Goal: Task Accomplishment & Management: Manage account settings

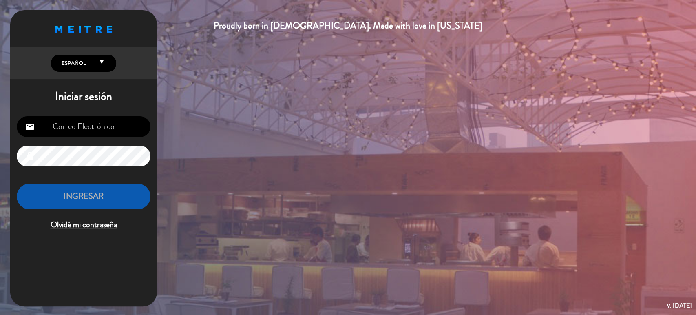
click at [81, 127] on input "email" at bounding box center [84, 126] width 134 height 21
type input "[EMAIL_ADDRESS][DOMAIN_NAME]"
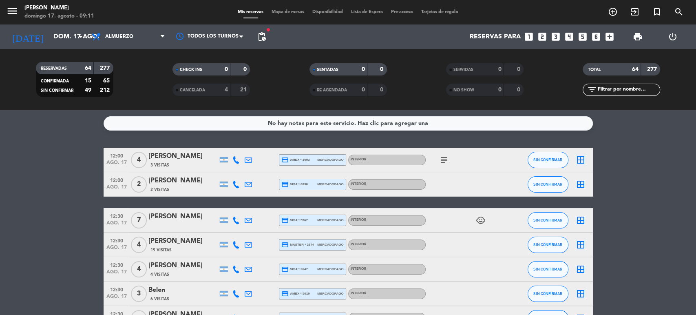
click at [475, 221] on span "child_care" at bounding box center [481, 220] width 12 height 10
click at [478, 221] on icon "child_care" at bounding box center [481, 220] width 10 height 10
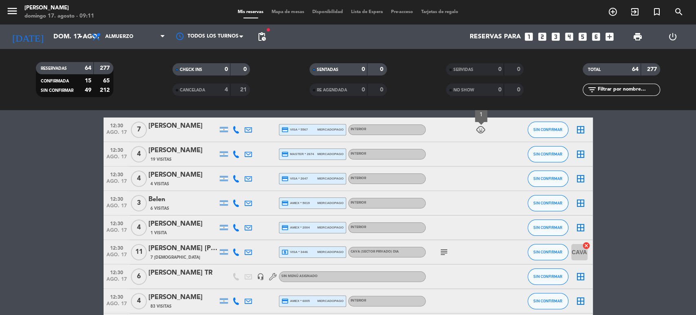
click at [259, 42] on span "pending_actions" at bounding box center [262, 37] width 16 height 16
click at [259, 37] on span "pending_actions" at bounding box center [262, 37] width 10 height 10
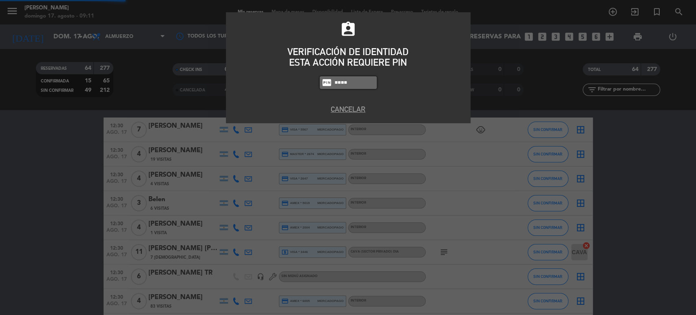
type input "4307"
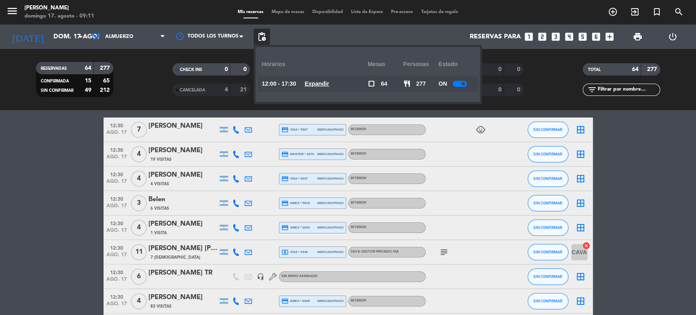
click at [329, 80] on u "Expandir" at bounding box center [317, 83] width 24 height 7
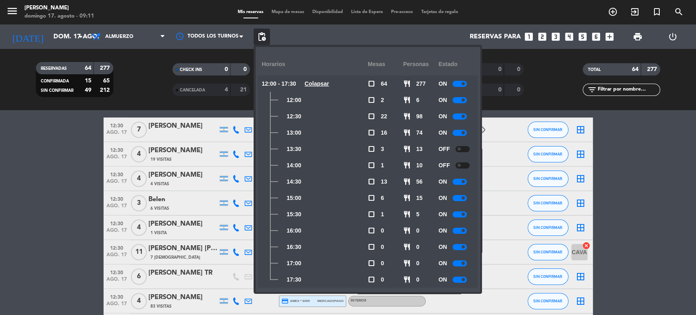
click at [459, 113] on div at bounding box center [460, 116] width 14 height 6
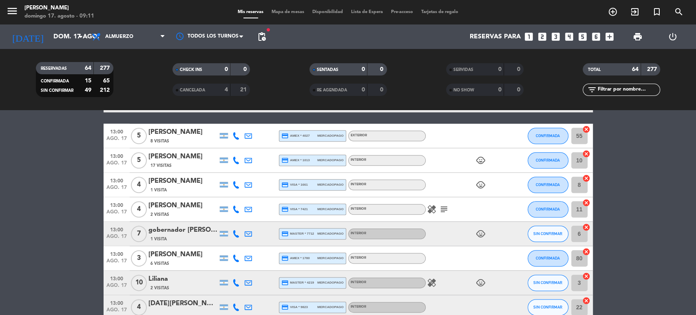
scroll to position [725, 0]
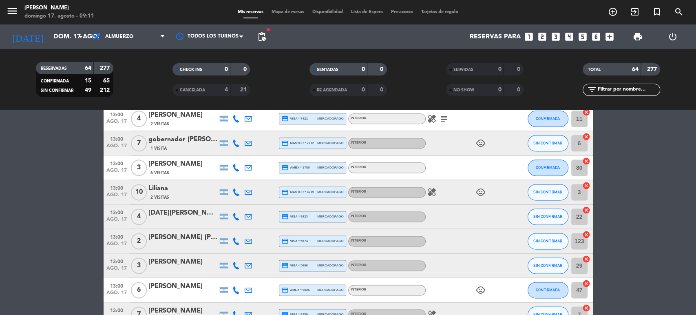
click at [264, 33] on span "pending_actions" at bounding box center [262, 37] width 10 height 10
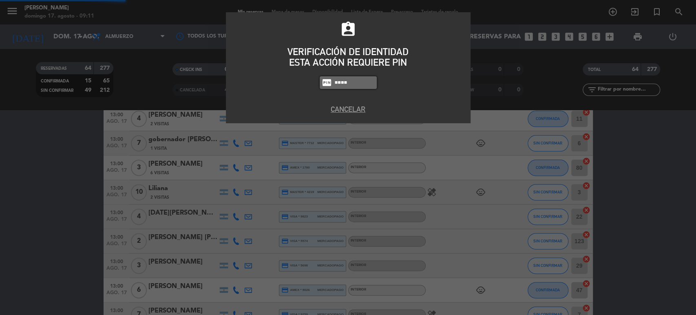
type input "4307"
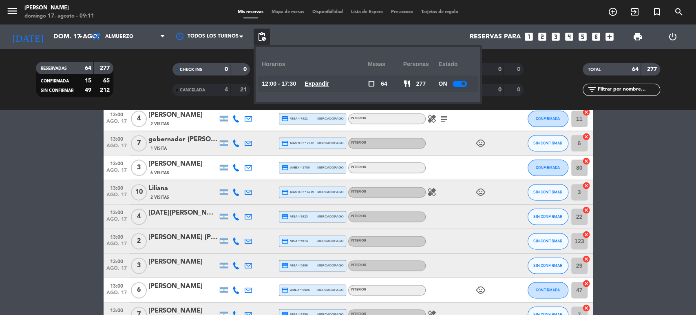
drag, startPoint x: 313, startPoint y: 73, endPoint x: 320, endPoint y: 76, distance: 7.5
click at [314, 74] on div "Horarios" at bounding box center [315, 64] width 106 height 22
click at [323, 84] on u "Expandir" at bounding box center [317, 83] width 24 height 7
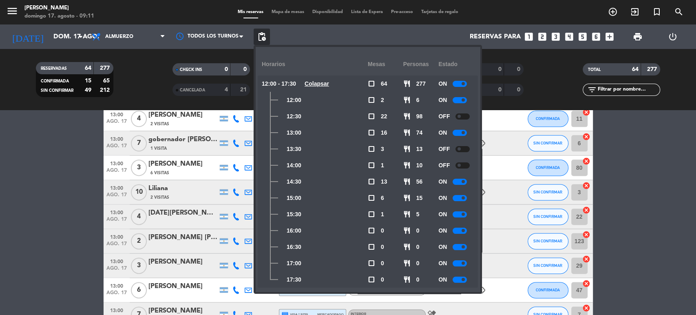
click at [465, 134] on div at bounding box center [460, 133] width 14 height 6
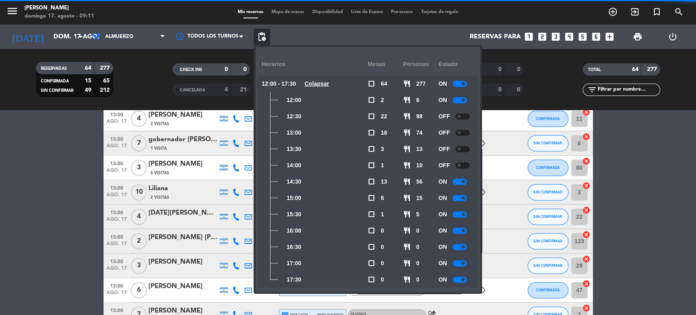
click at [468, 114] on div at bounding box center [462, 116] width 14 height 6
click at [677, 182] on bookings-row "12:00 ago. 17 4 [PERSON_NAME] 3 Visitas credit_card amex * 1003 mercadopago Int…" at bounding box center [348, 246] width 696 height 1646
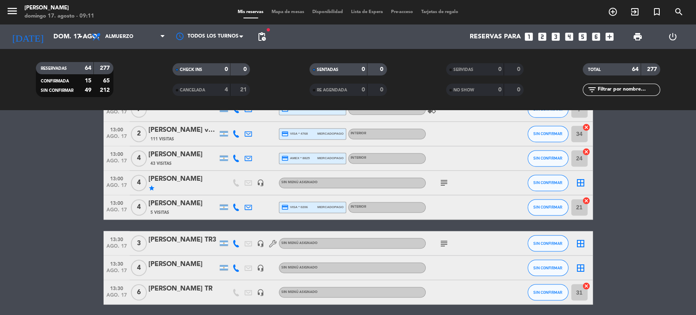
scroll to position [839, 0]
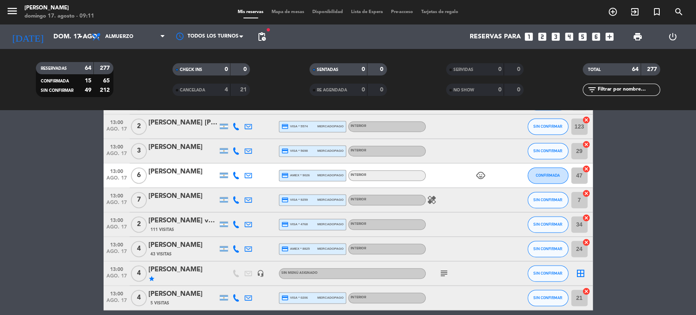
drag, startPoint x: 442, startPoint y: 264, endPoint x: 449, endPoint y: 270, distance: 9.5
click at [446, 269] on div "subject" at bounding box center [462, 273] width 73 height 24
click at [449, 270] on span "subject" at bounding box center [444, 273] width 12 height 10
click at [444, 270] on icon "subject" at bounding box center [444, 273] width 10 height 10
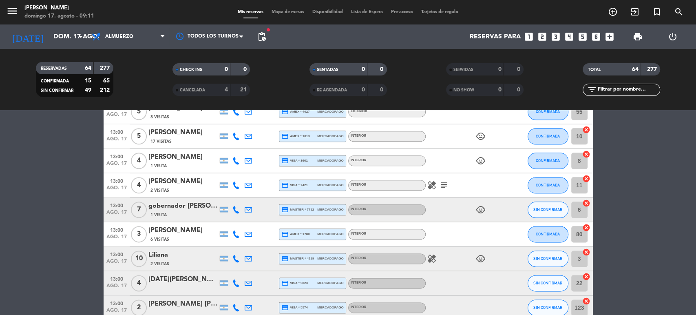
scroll to position [613, 0]
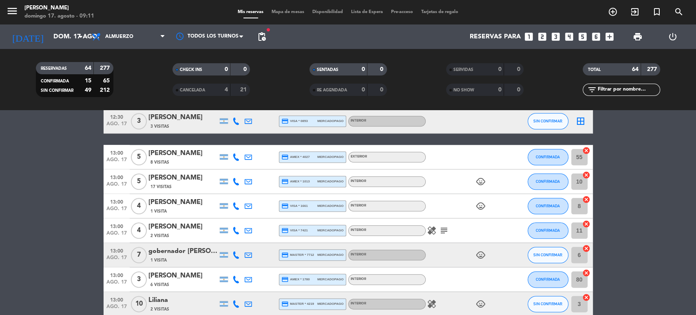
click at [483, 181] on icon "child_care" at bounding box center [481, 182] width 10 height 10
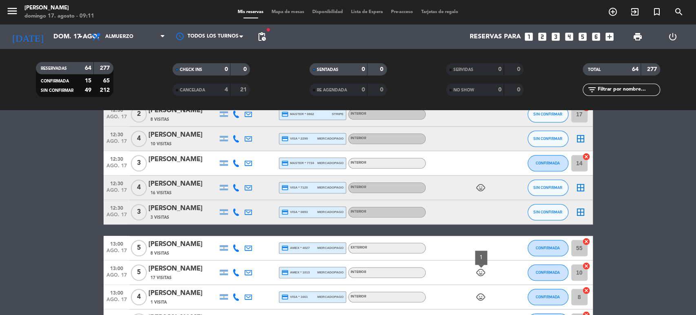
scroll to position [477, 0]
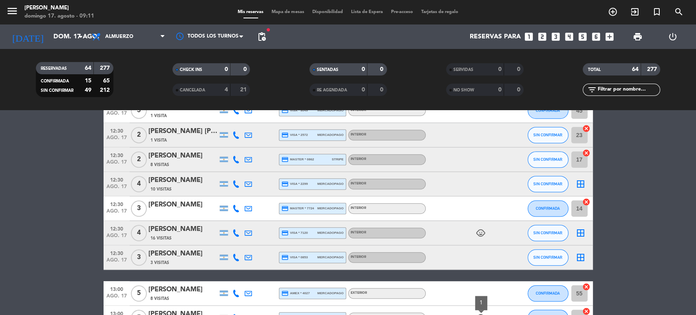
click at [478, 231] on icon "child_care" at bounding box center [481, 233] width 10 height 10
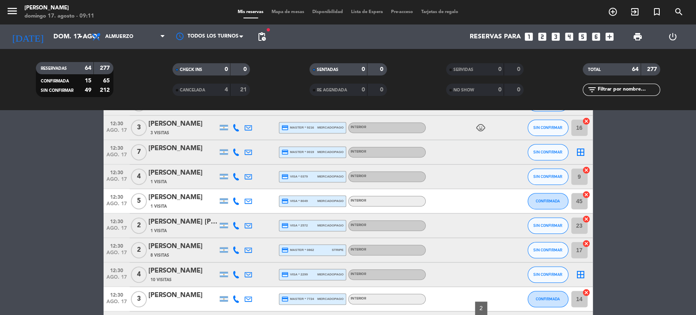
scroll to position [341, 0]
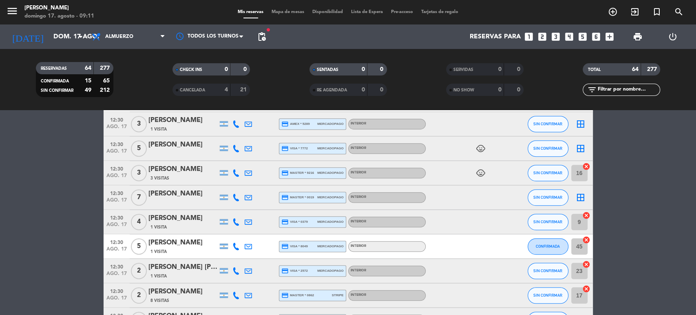
click at [480, 146] on icon "child_care" at bounding box center [481, 149] width 10 height 10
click at [480, 172] on icon "child_care" at bounding box center [481, 173] width 10 height 10
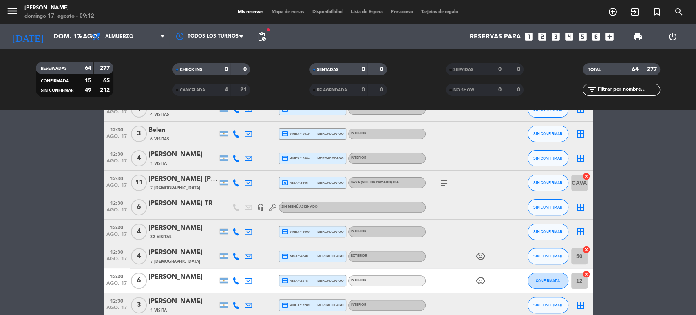
scroll to position [69, 0]
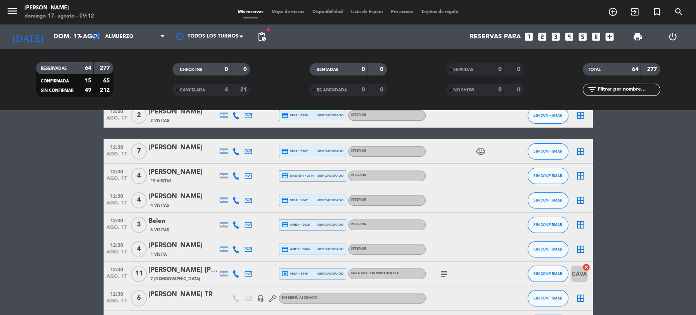
click at [483, 152] on icon "child_care" at bounding box center [481, 151] width 10 height 10
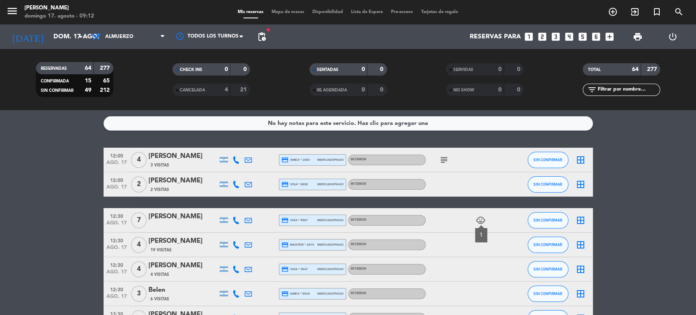
scroll to position [272, 0]
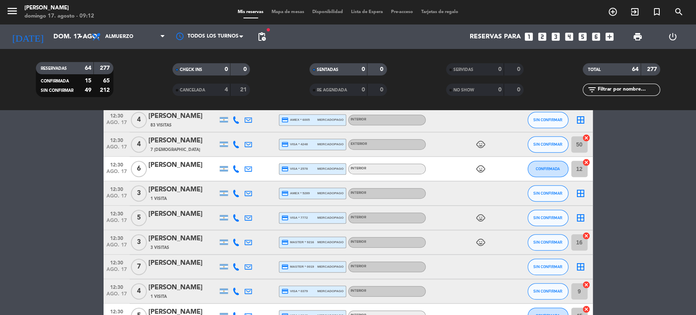
click at [478, 213] on icon "child_care" at bounding box center [481, 218] width 10 height 10
click at [290, 10] on span "Mapa de mesas" at bounding box center [288, 12] width 41 height 4
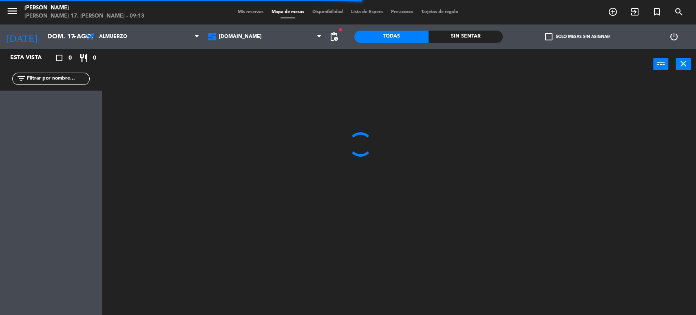
click at [552, 33] on span "check_box_outline_blank" at bounding box center [548, 36] width 7 height 7
click at [577, 37] on input "check_box_outline_blank Solo mesas sin asignar" at bounding box center [577, 37] width 0 height 0
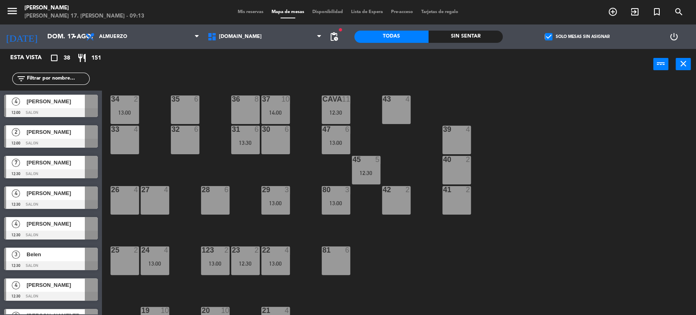
scroll to position [260, 0]
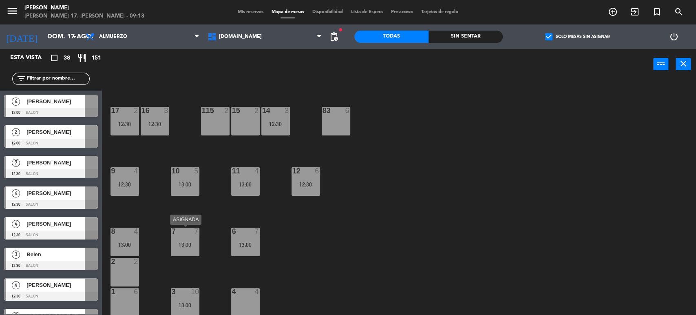
click at [196, 252] on div "7 7 13:00" at bounding box center [185, 242] width 29 height 29
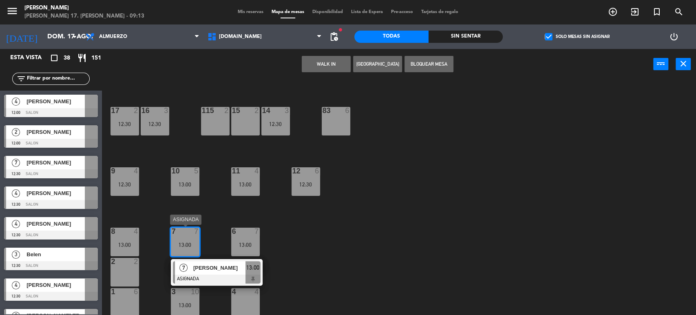
click at [217, 269] on span "[PERSON_NAME]" at bounding box center [219, 267] width 52 height 9
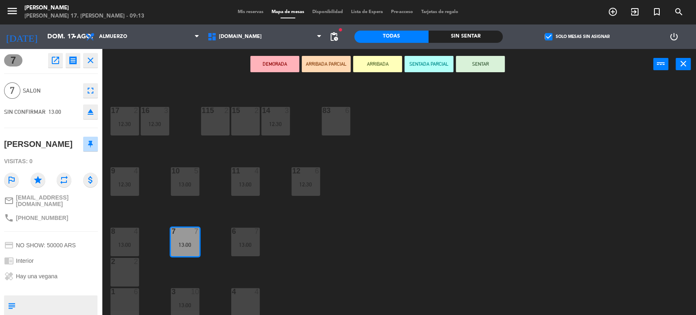
click at [55, 58] on icon "open_in_new" at bounding box center [56, 60] width 10 height 10
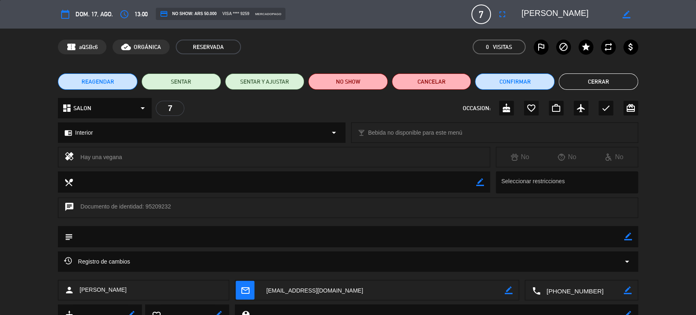
click at [575, 82] on button "Cerrar" at bounding box center [599, 81] width 80 height 16
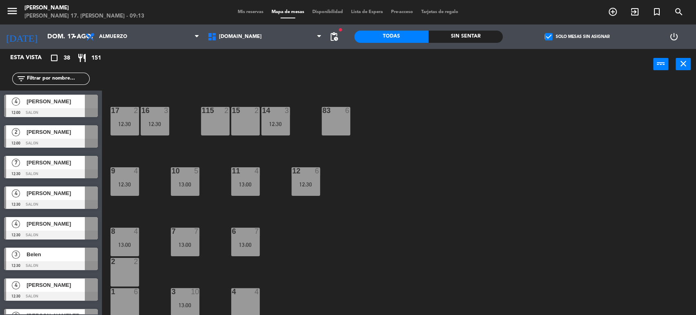
click at [185, 241] on div "7 7 13:00" at bounding box center [185, 242] width 29 height 29
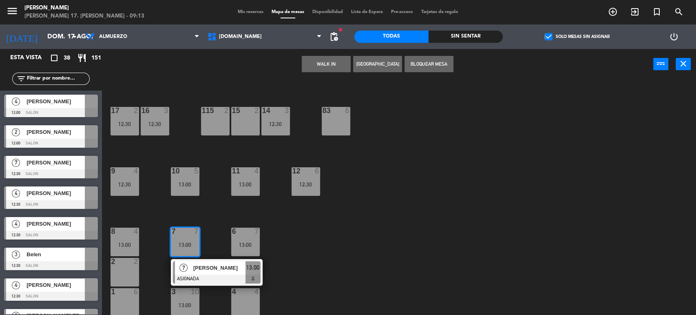
scroll to position [124, 0]
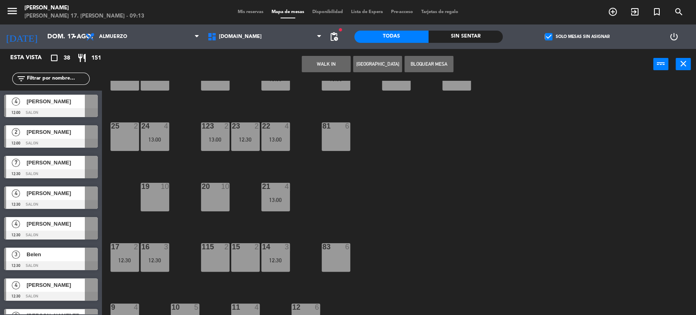
click at [224, 207] on div "20 10" at bounding box center [215, 197] width 29 height 29
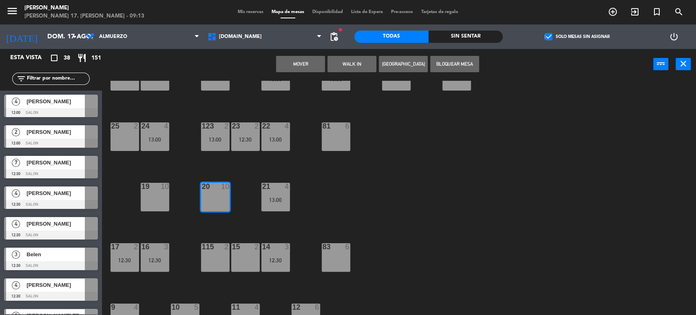
click at [282, 70] on button "Mover" at bounding box center [300, 64] width 49 height 16
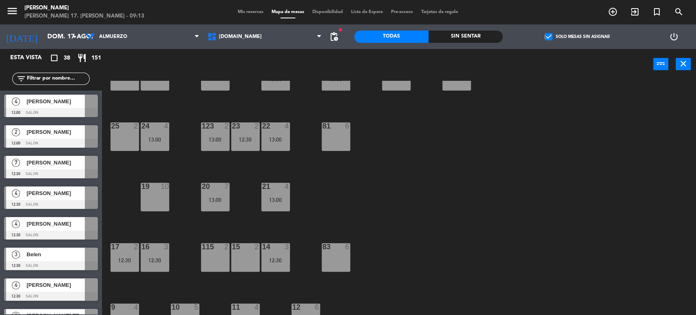
scroll to position [260, 0]
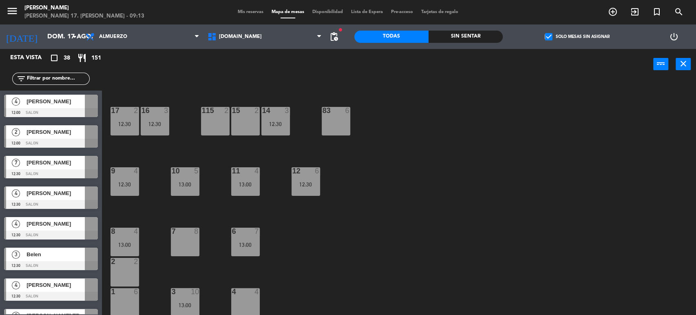
drag, startPoint x: 56, startPoint y: 162, endPoint x: 186, endPoint y: 248, distance: 155.6
click at [186, 248] on div "7 8" at bounding box center [185, 242] width 29 height 29
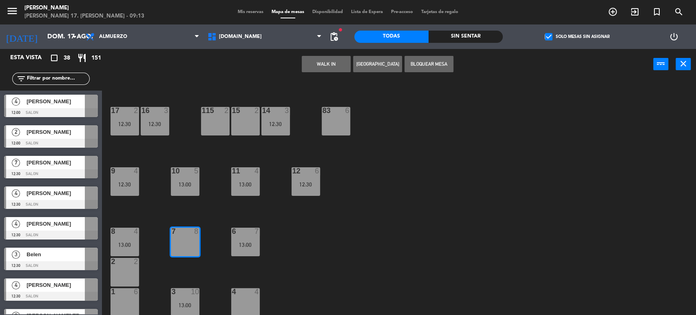
click at [80, 176] on div at bounding box center [51, 173] width 94 height 9
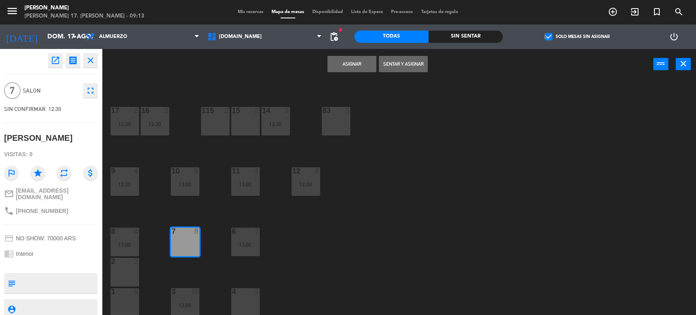
click at [343, 64] on button "Asignar" at bounding box center [351, 64] width 49 height 16
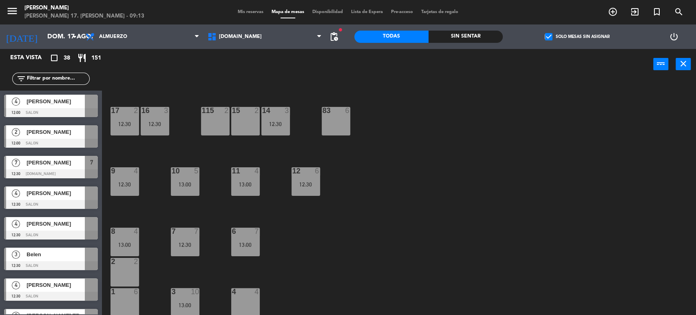
click at [255, 242] on div "13:00" at bounding box center [245, 245] width 29 height 6
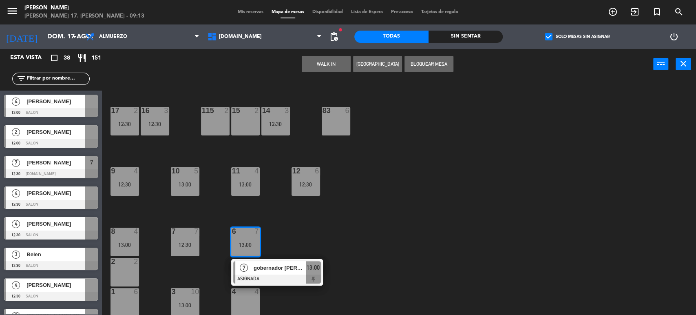
click at [285, 290] on div "34 2 13:00 35 6 36 8 43 4 37 10 14:00 CAVA 11 12:30 33 4 32 6 31 6 13:30 30 6 4…" at bounding box center [402, 198] width 587 height 235
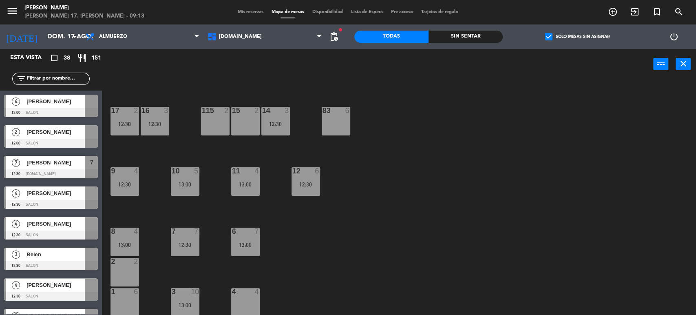
click at [258, 245] on div "13:00" at bounding box center [245, 245] width 29 height 6
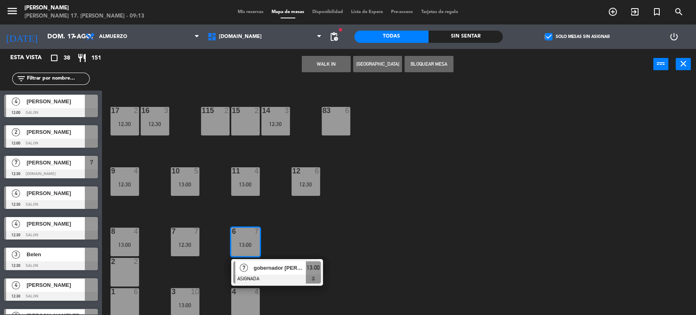
click at [272, 268] on span "gobernador [PERSON_NAME] 173" at bounding box center [280, 267] width 52 height 9
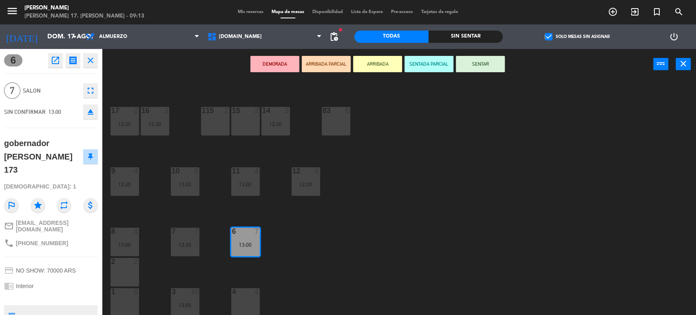
click at [314, 236] on div "34 2 13:00 35 6 36 8 43 4 37 10 14:00 CAVA 11 12:30 33 4 32 6 31 6 13:30 30 6 4…" at bounding box center [402, 198] width 587 height 235
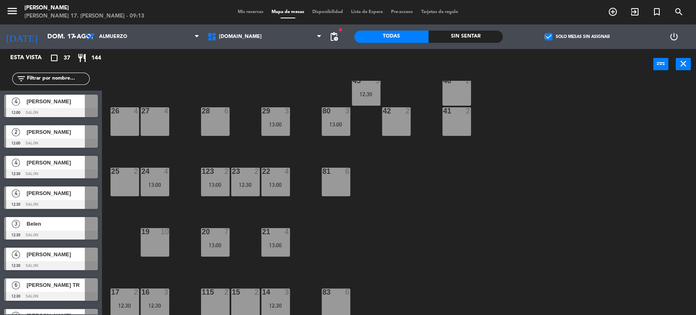
scroll to position [0, 0]
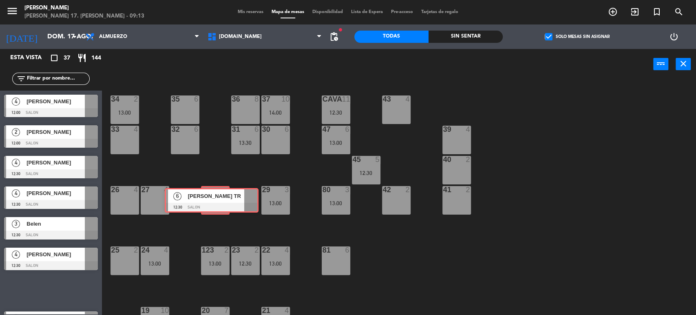
drag, startPoint x: 56, startPoint y: 290, endPoint x: 216, endPoint y: 199, distance: 183.9
click at [216, 199] on div "Esta vista crop_square 37 restaurant 144 filter_list 4 [PERSON_NAME] 12:00 SALO…" at bounding box center [348, 182] width 696 height 267
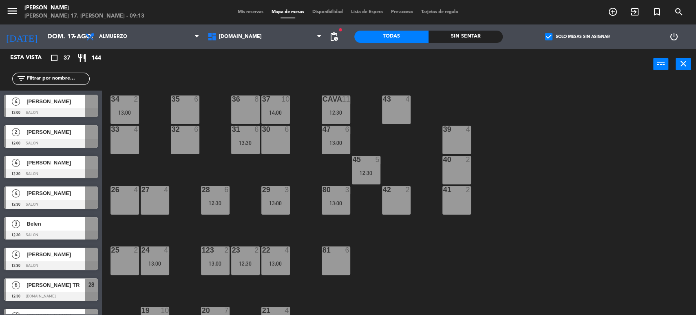
scroll to position [91, 0]
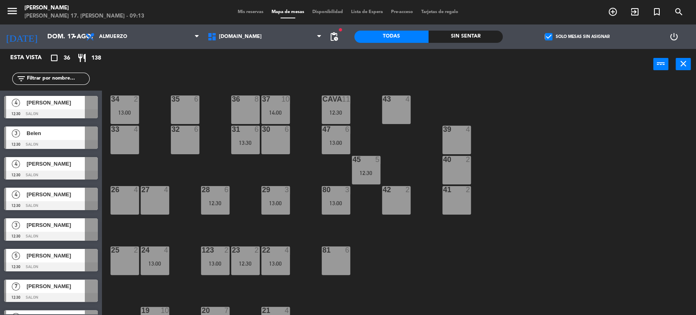
click at [36, 294] on div at bounding box center [51, 297] width 94 height 9
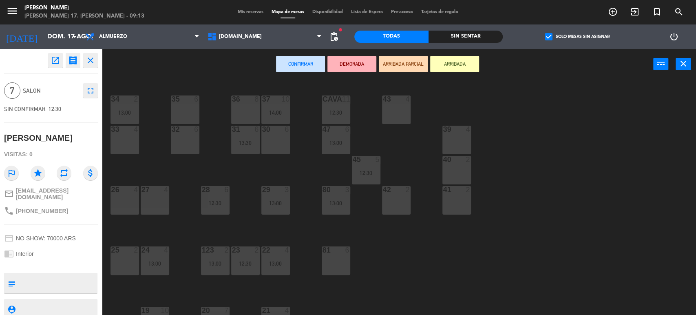
click at [49, 61] on button "open_in_new" at bounding box center [55, 60] width 15 height 15
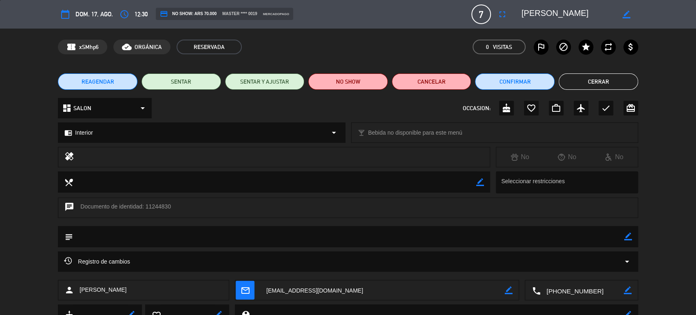
click at [569, 81] on button "Cerrar" at bounding box center [599, 81] width 80 height 16
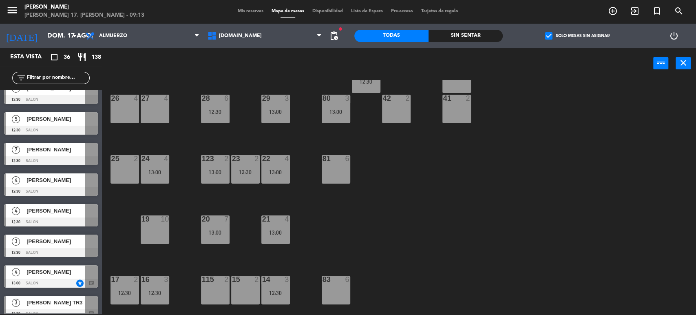
scroll to position [272, 0]
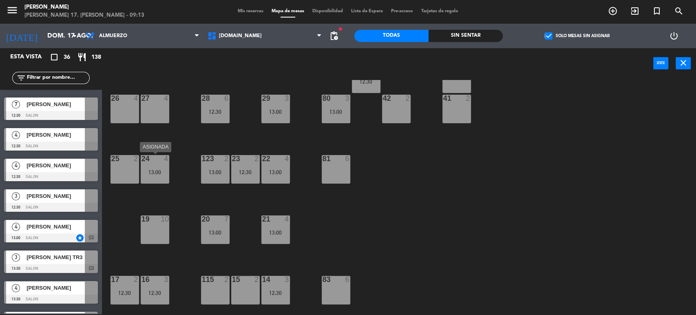
click at [153, 173] on div "13:00" at bounding box center [155, 172] width 29 height 6
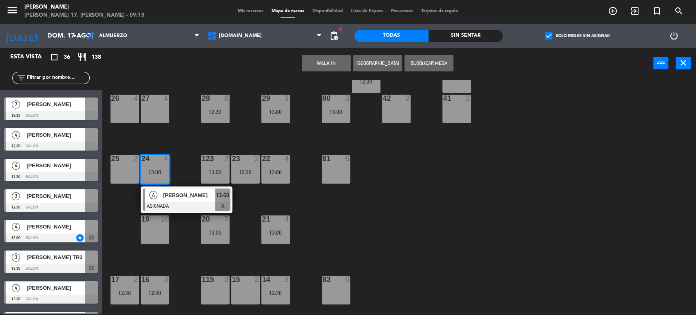
click at [302, 166] on div "34 2 13:00 35 6 36 8 43 4 37 10 14:00 CAVA 11 12:30 33 4 32 6 31 6 13:30 30 6 4…" at bounding box center [402, 197] width 587 height 235
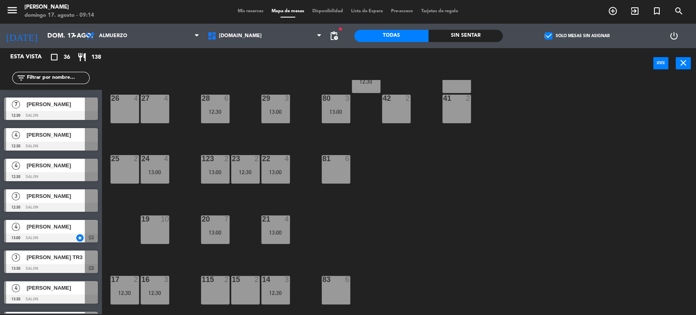
click at [246, 175] on div "12:30" at bounding box center [245, 172] width 29 height 6
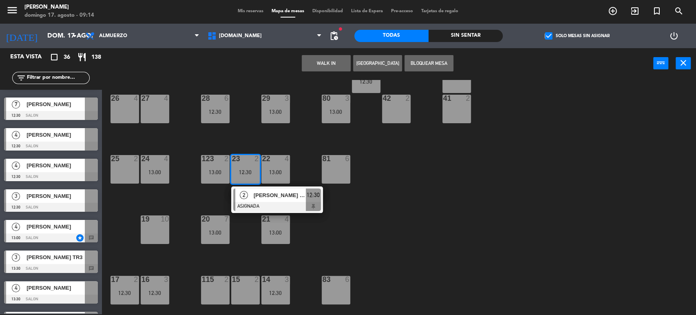
click at [302, 155] on div "34 2 13:00 35 6 36 8 43 4 37 10 14:00 CAVA 11 12:30 33 4 32 6 31 6 13:30 30 6 4…" at bounding box center [402, 197] width 587 height 235
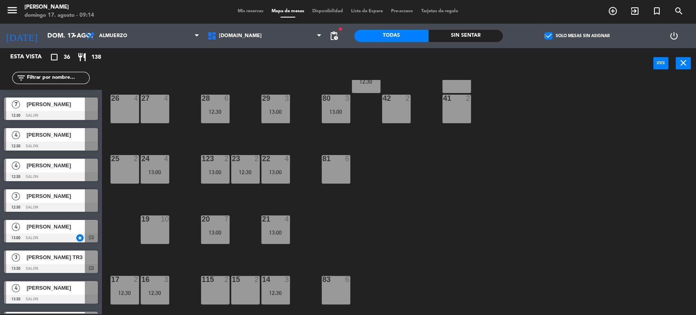
click at [284, 162] on div "22 4" at bounding box center [275, 159] width 29 height 8
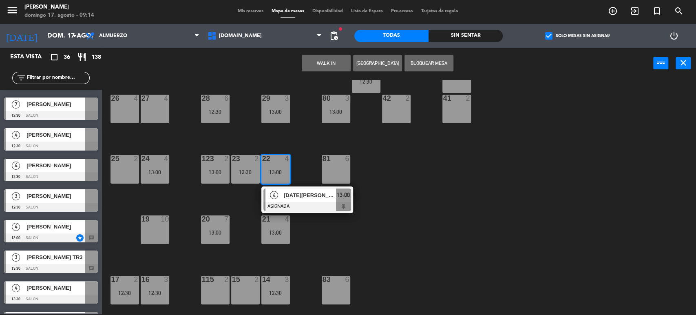
click at [322, 164] on div "81 6" at bounding box center [336, 169] width 29 height 29
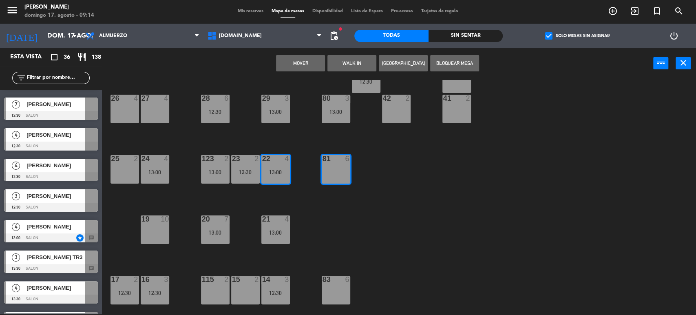
click at [316, 66] on button "Mover" at bounding box center [300, 63] width 49 height 16
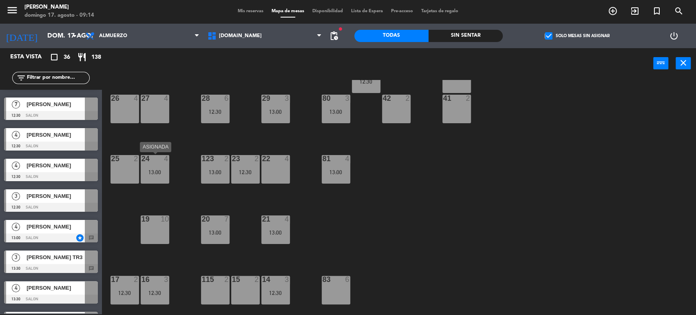
click at [146, 172] on div "13:00" at bounding box center [155, 172] width 29 height 6
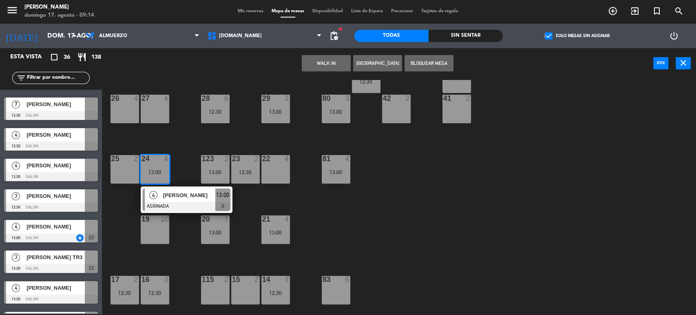
click at [283, 172] on div "22 4" at bounding box center [275, 169] width 29 height 29
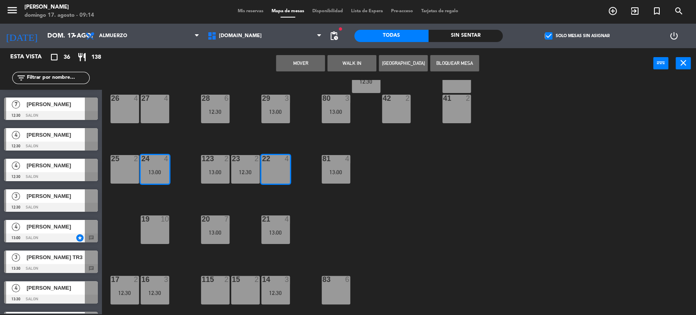
click at [320, 60] on button "Mover" at bounding box center [300, 63] width 49 height 16
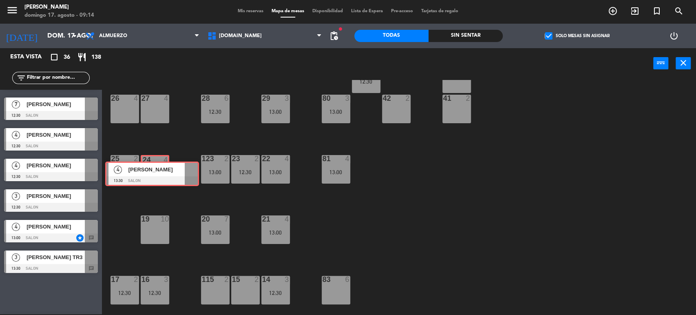
drag, startPoint x: 63, startPoint y: 288, endPoint x: 164, endPoint y: 168, distance: 156.5
click at [164, 168] on div "Esta vista crop_square 36 restaurant 138 filter_list 4 [PERSON_NAME] 12:00 SALO…" at bounding box center [348, 181] width 696 height 267
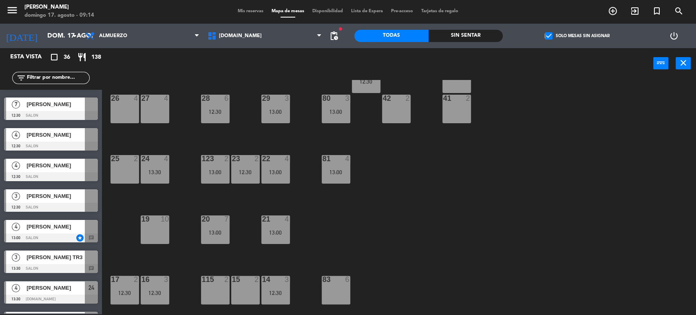
click at [52, 264] on div at bounding box center [51, 268] width 94 height 9
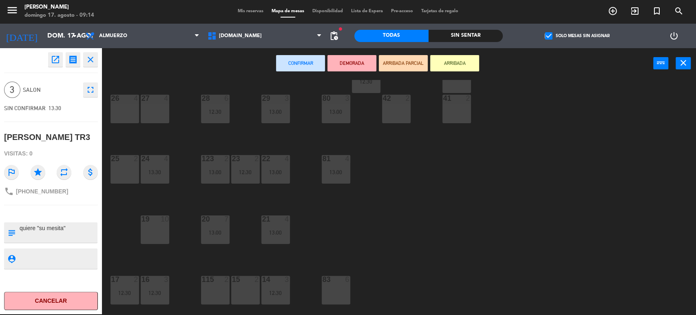
click at [153, 115] on div "27 4" at bounding box center [155, 109] width 29 height 29
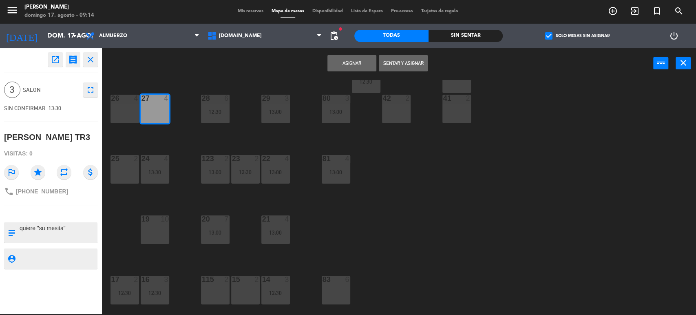
click at [363, 56] on button "Asignar" at bounding box center [351, 63] width 49 height 16
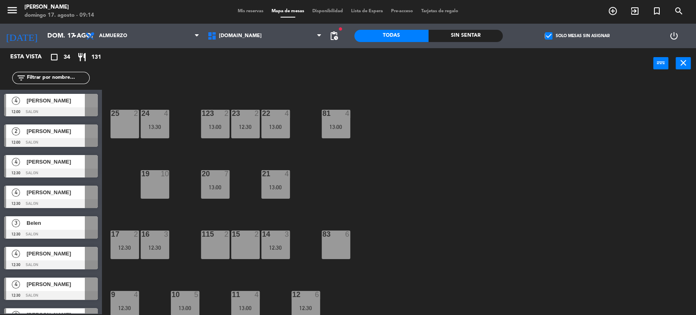
scroll to position [0, 0]
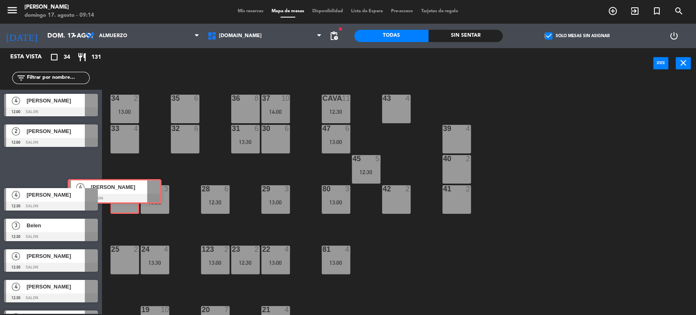
drag, startPoint x: 53, startPoint y: 170, endPoint x: 124, endPoint y: 199, distance: 76.1
click at [124, 199] on div "Esta vista crop_square 34 restaurant 131 filter_list 4 [PERSON_NAME] 12:00 SALO…" at bounding box center [348, 181] width 696 height 267
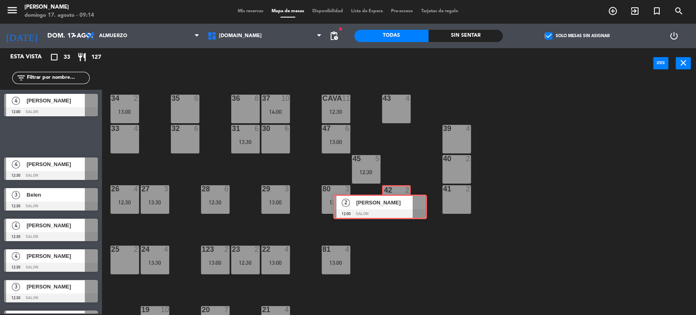
drag, startPoint x: 65, startPoint y: 131, endPoint x: 394, endPoint y: 201, distance: 336.6
click at [394, 201] on div "Esta vista crop_square 33 restaurant 127 filter_list 4 [PERSON_NAME] 12:00 SALO…" at bounding box center [348, 181] width 696 height 267
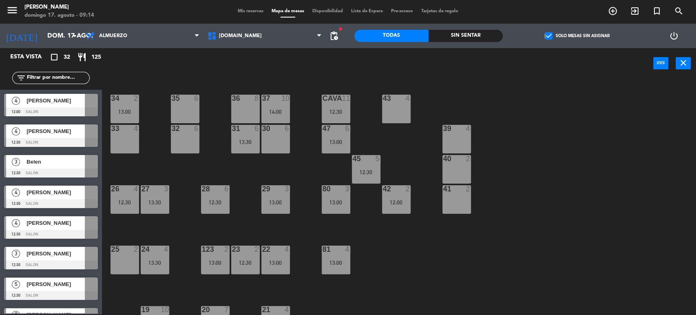
click at [241, 9] on span "Mis reservas" at bounding box center [251, 11] width 34 height 4
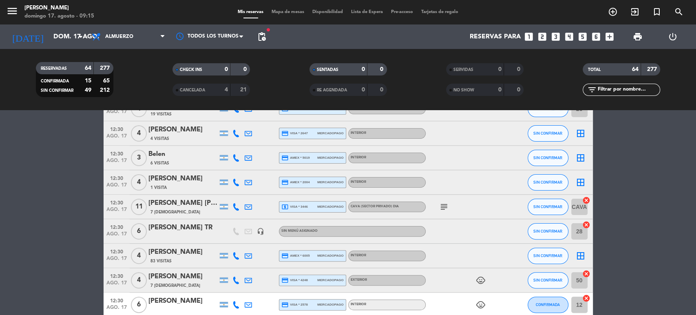
scroll to position [272, 0]
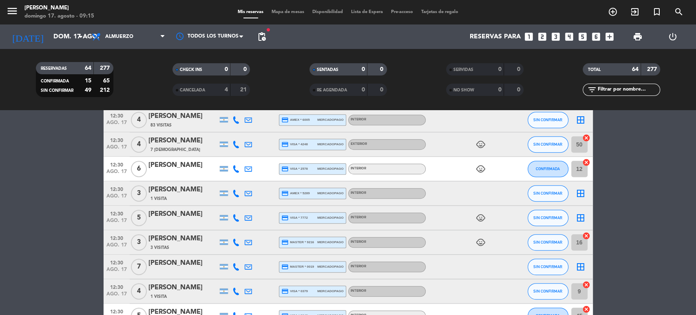
click at [478, 215] on icon "child_care" at bounding box center [481, 218] width 10 height 10
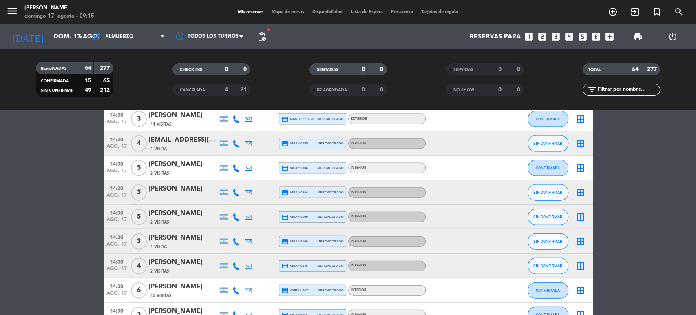
scroll to position [1314, 0]
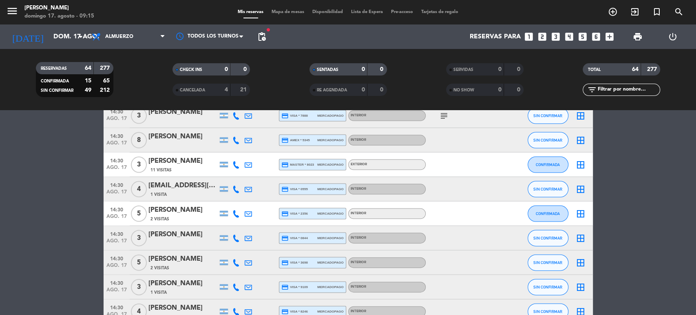
scroll to position [1087, 0]
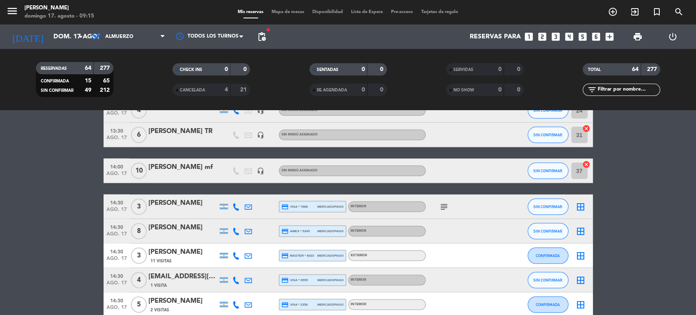
click at [279, 13] on span "Mapa de mesas" at bounding box center [288, 12] width 41 height 4
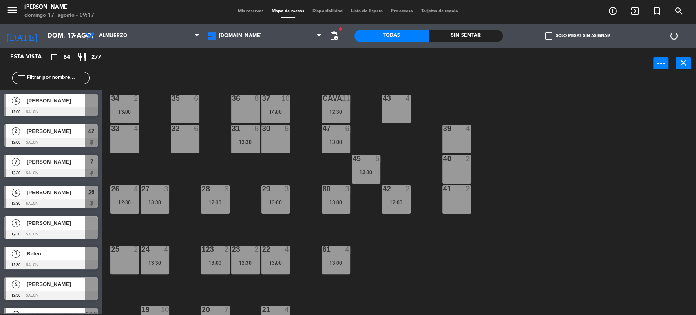
click at [551, 35] on span "check_box_outline_blank" at bounding box center [548, 35] width 7 height 7
click at [577, 36] on input "check_box_outline_blank Solo mesas sin asignar" at bounding box center [577, 36] width 0 height 0
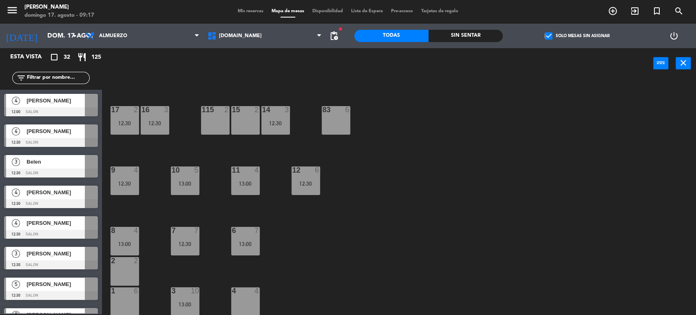
scroll to position [91, 0]
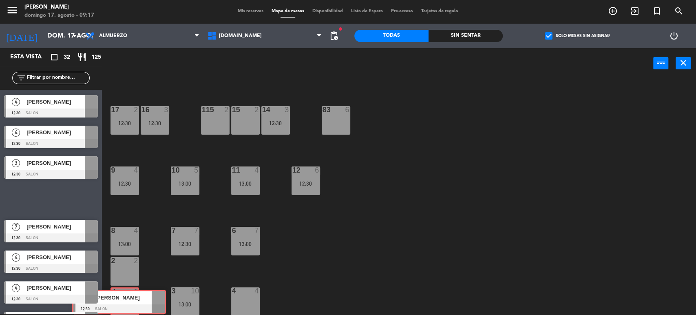
drag, startPoint x: 55, startPoint y: 201, endPoint x: 126, endPoint y: 307, distance: 126.7
click at [126, 307] on div "Esta vista crop_square 32 restaurant 125 filter_list 4 [PERSON_NAME] 12:00 SALO…" at bounding box center [348, 181] width 696 height 267
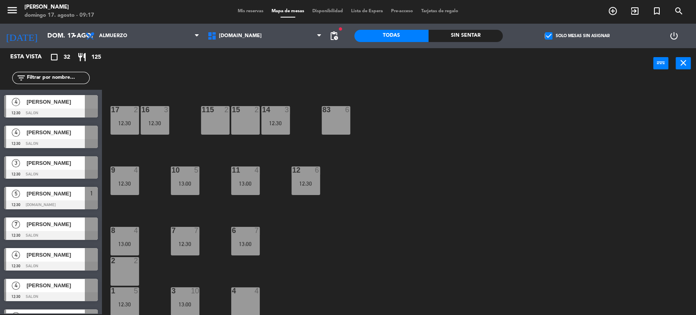
scroll to position [124, 0]
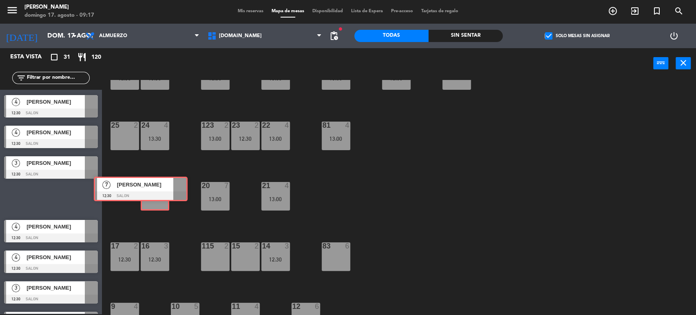
drag, startPoint x: 70, startPoint y: 205, endPoint x: 159, endPoint y: 195, distance: 90.2
click at [159, 195] on div "Esta vista crop_square 31 restaurant 120 filter_list 4 [PERSON_NAME] 12:00 SALO…" at bounding box center [348, 181] width 696 height 267
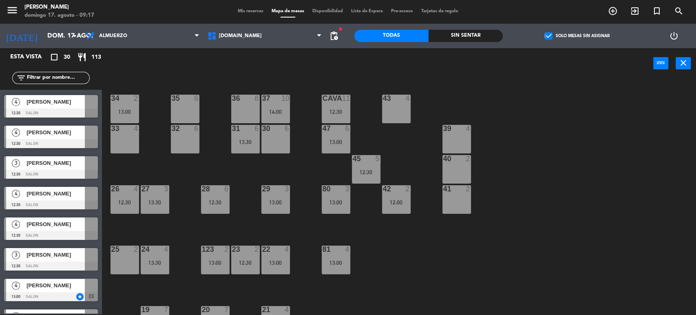
scroll to position [136, 0]
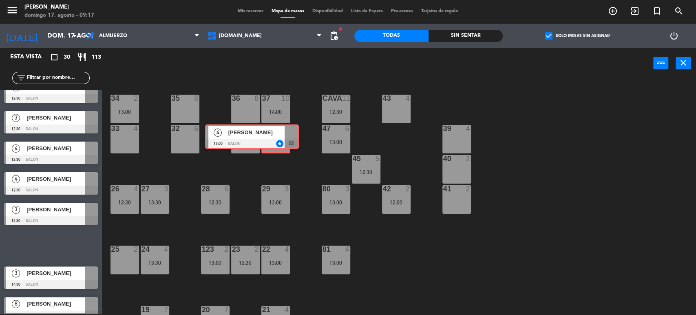
drag, startPoint x: 77, startPoint y: 245, endPoint x: 279, endPoint y: 136, distance: 228.8
click at [279, 136] on div "Esta vista crop_square 30 restaurant 113 filter_list 4 [PERSON_NAME] 12:00 SALO…" at bounding box center [348, 181] width 696 height 267
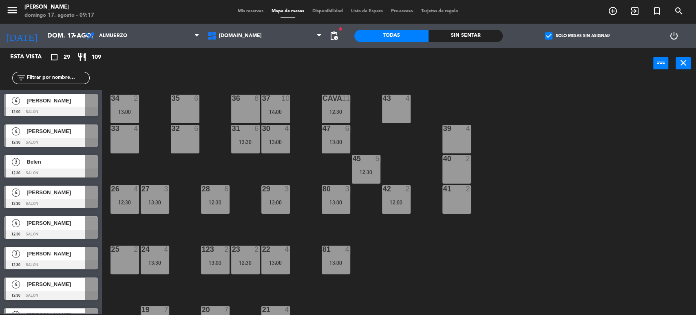
scroll to position [91, 0]
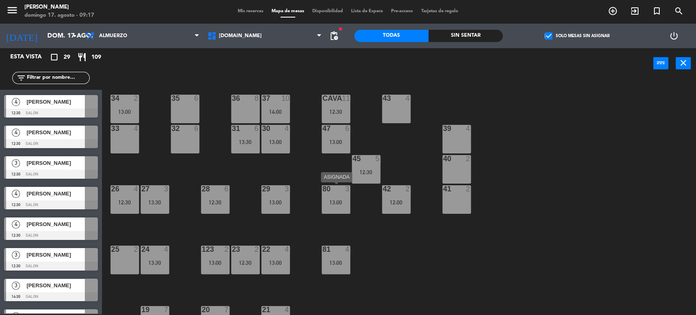
click at [327, 195] on div "80 3 13:00" at bounding box center [336, 199] width 29 height 29
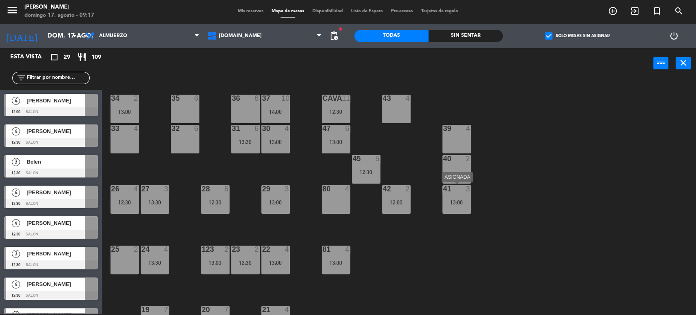
drag, startPoint x: 329, startPoint y: 196, endPoint x: 447, endPoint y: 198, distance: 117.5
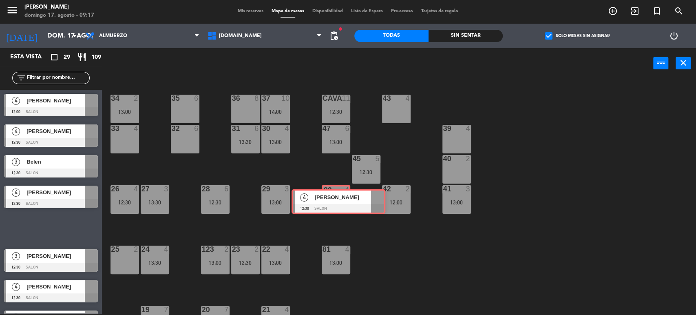
click at [327, 199] on div "Esta vista crop_square 29 restaurant 109 filter_list 4 [PERSON_NAME] 12:00 SALO…" at bounding box center [348, 181] width 696 height 267
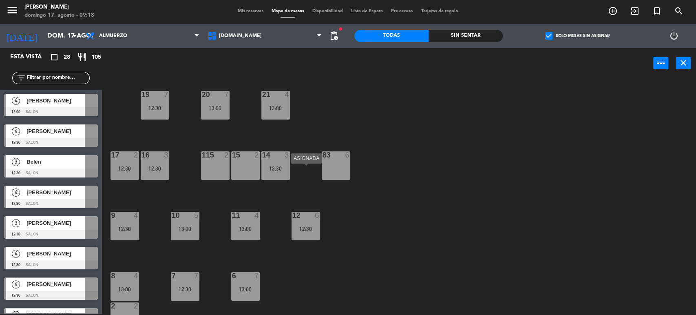
scroll to position [260, 0]
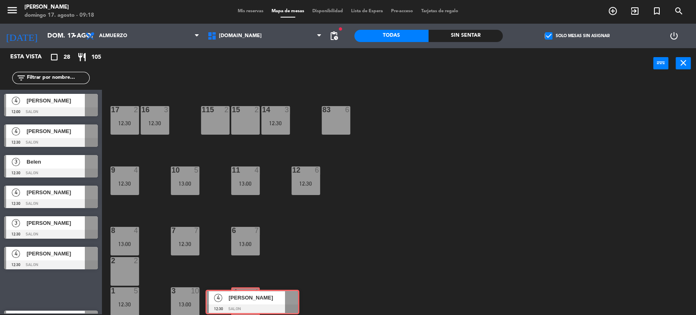
drag, startPoint x: 67, startPoint y: 292, endPoint x: 250, endPoint y: 298, distance: 183.2
click at [250, 298] on div "Esta vista crop_square 28 restaurant 105 filter_list 4 [PERSON_NAME] 12:00 SALO…" at bounding box center [348, 181] width 696 height 267
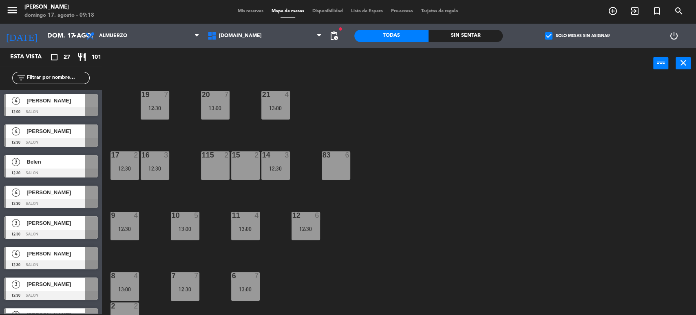
scroll to position [124, 0]
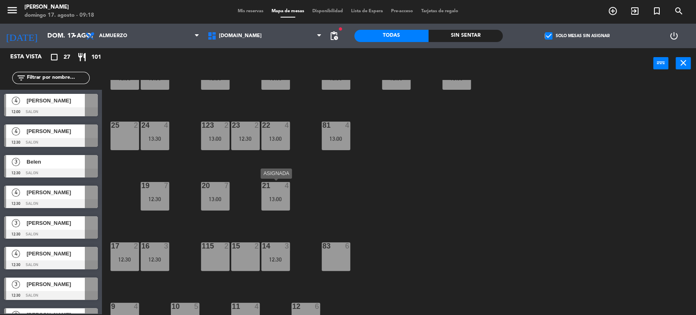
click at [285, 193] on div "21 4 13:00" at bounding box center [275, 196] width 29 height 29
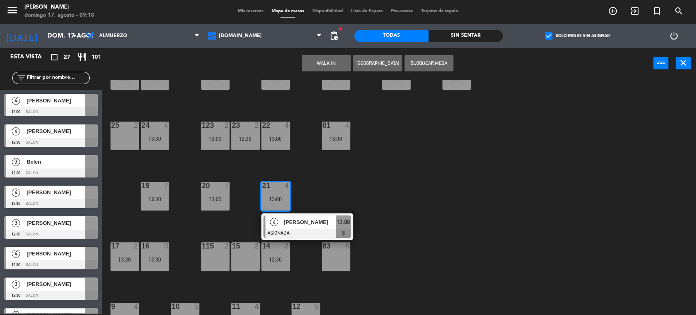
click at [331, 264] on div "83 6" at bounding box center [336, 256] width 29 height 29
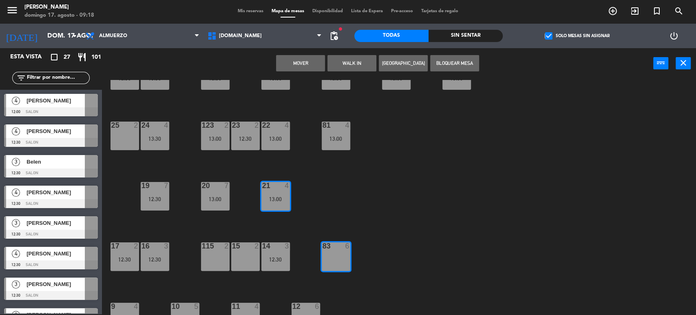
click at [312, 61] on button "Mover" at bounding box center [300, 63] width 49 height 16
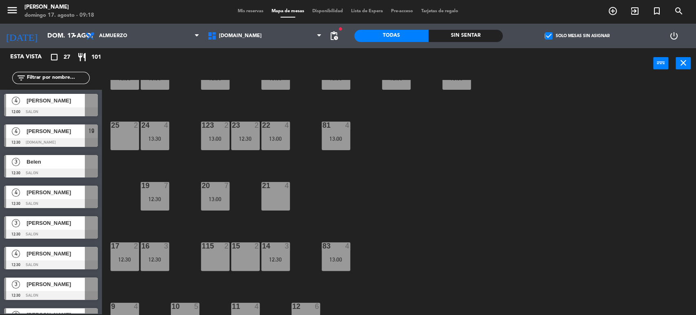
drag, startPoint x: 168, startPoint y: 183, endPoint x: 267, endPoint y: 198, distance: 100.2
click at [270, 197] on body "close × [PERSON_NAME] × chrome_reader_mode Listado de Reservas account_box Clie…" at bounding box center [348, 157] width 696 height 315
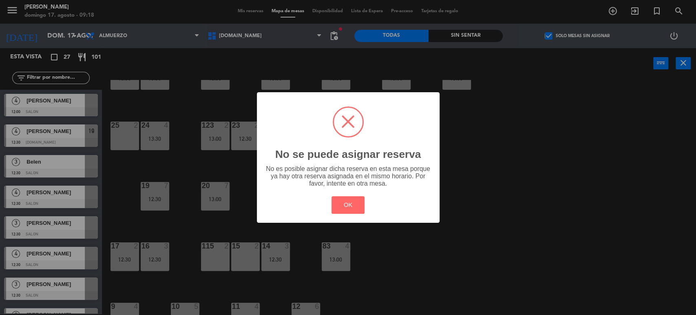
drag, startPoint x: 215, startPoint y: 209, endPoint x: 286, endPoint y: 206, distance: 71.0
click at [230, 209] on div "? ! i No se puede asignar reserva × No es posible asignar dicha reserva en esta…" at bounding box center [348, 157] width 696 height 315
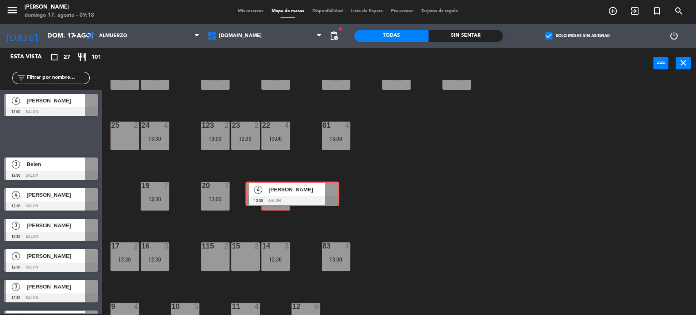
drag, startPoint x: 31, startPoint y: 131, endPoint x: 272, endPoint y: 189, distance: 248.2
click at [272, 189] on div "Esta vista crop_square 27 restaurant 101 filter_list 4 [PERSON_NAME] 12:00 SALO…" at bounding box center [348, 181] width 696 height 267
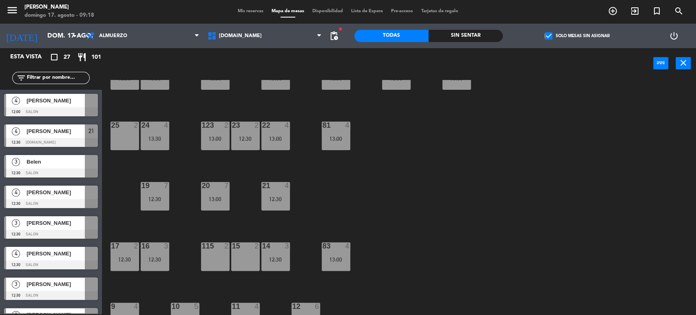
click at [305, 188] on div "34 2 13:00 35 6 36 8 43 4 37 10 14:00 CAVA 11 12:30 33 4 32 6 31 6 13:30 30 4 1…" at bounding box center [402, 197] width 587 height 235
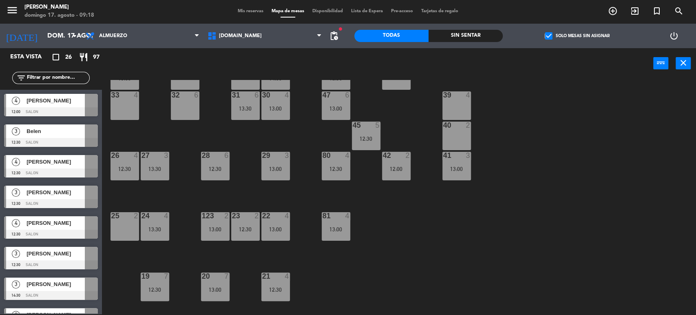
scroll to position [0, 0]
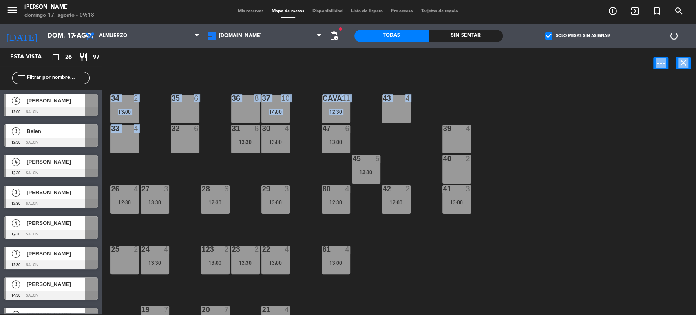
drag, startPoint x: 89, startPoint y: 118, endPoint x: 136, endPoint y: 144, distance: 54.2
drag, startPoint x: 136, startPoint y: 144, endPoint x: 124, endPoint y: 136, distance: 15.3
click at [136, 146] on div "33 4" at bounding box center [125, 139] width 29 height 29
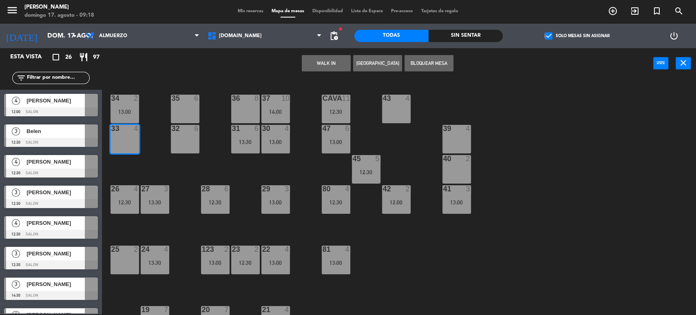
click at [91, 106] on div at bounding box center [91, 100] width 13 height 13
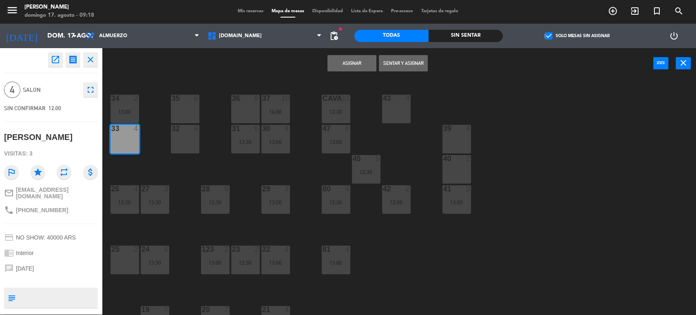
click at [346, 67] on button "Asignar" at bounding box center [351, 63] width 49 height 16
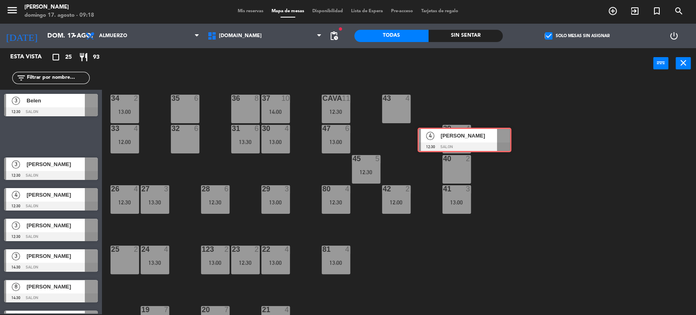
drag, startPoint x: 26, startPoint y: 133, endPoint x: 440, endPoint y: 137, distance: 413.5
click at [440, 137] on div "Esta vista crop_square 25 restaurant 93 filter_list 3 Belen 12:30 SALON 4 [PERS…" at bounding box center [348, 181] width 696 height 267
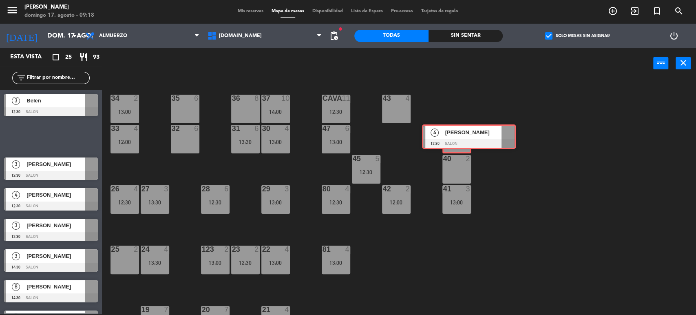
drag, startPoint x: 47, startPoint y: 135, endPoint x: 465, endPoint y: 136, distance: 418.4
click at [465, 136] on div "Esta vista crop_square 25 restaurant 93 filter_list 3 Belen 12:30 SALON 4 [PERS…" at bounding box center [348, 181] width 696 height 267
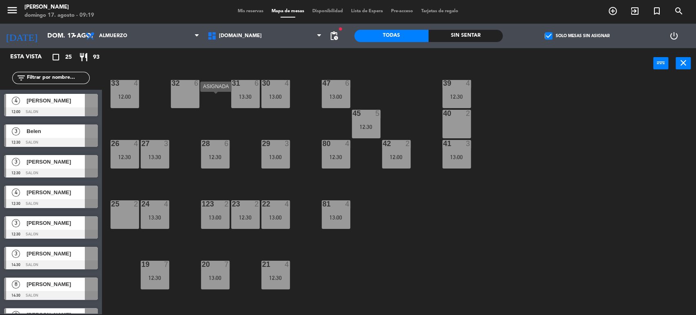
scroll to position [91, 0]
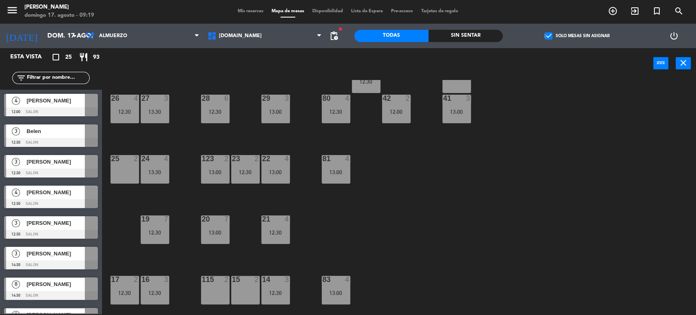
click at [39, 199] on div at bounding box center [51, 203] width 94 height 9
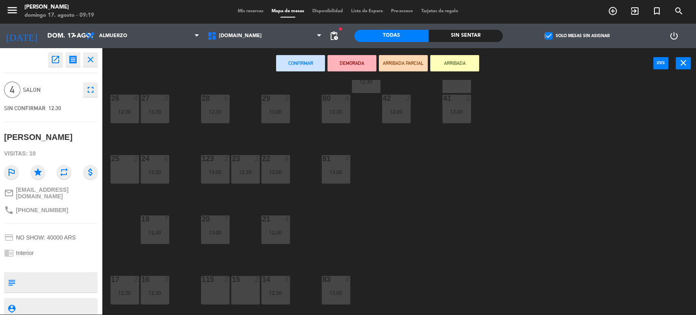
click at [206, 283] on div "115 2" at bounding box center [215, 280] width 29 height 8
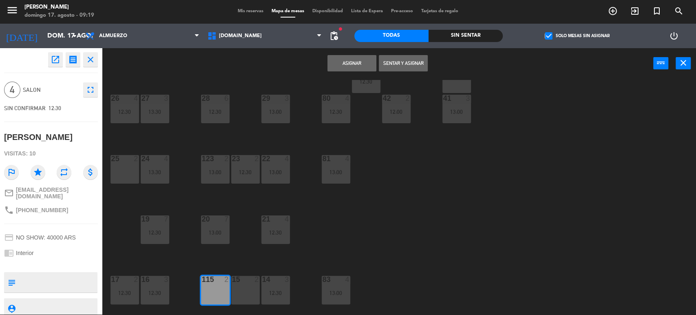
click at [230, 286] on div "34 2 13:00 35 6 36 8 43 4 37 10 14:00 CAVA 11 12:30 33 4 12:00 32 6 31 6 13:30 …" at bounding box center [402, 197] width 587 height 235
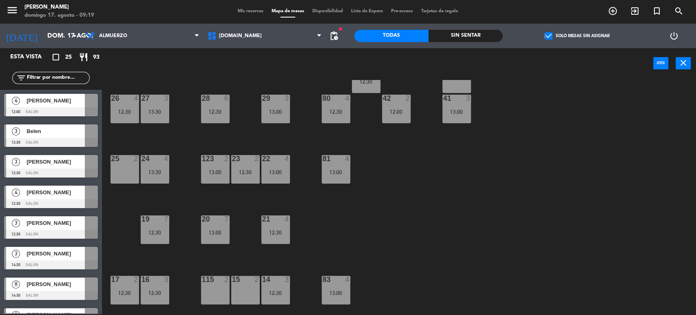
click at [240, 280] on div at bounding box center [245, 279] width 13 height 7
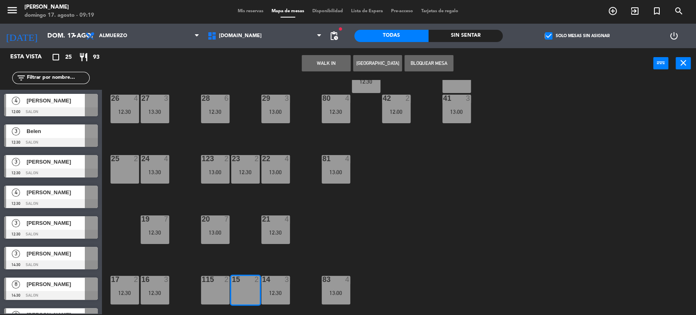
click at [201, 285] on div "115 2" at bounding box center [215, 290] width 29 height 29
click at [59, 201] on div at bounding box center [51, 203] width 94 height 9
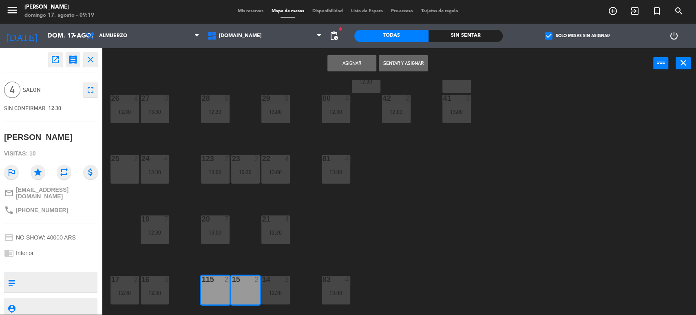
click at [342, 60] on button "Asignar" at bounding box center [351, 63] width 49 height 16
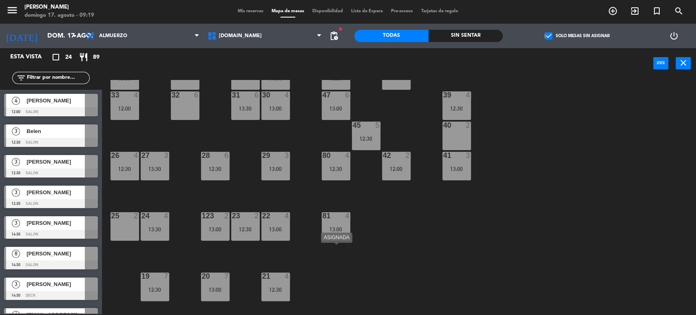
scroll to position [0, 0]
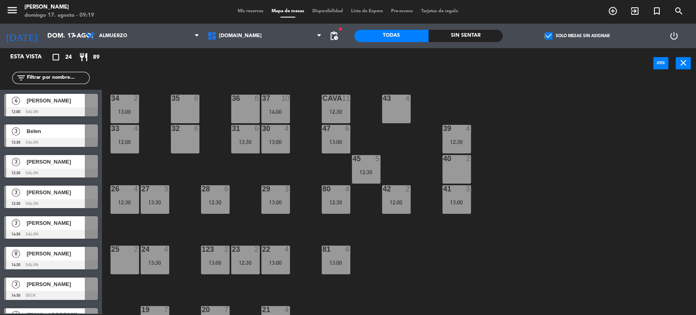
drag, startPoint x: 57, startPoint y: 104, endPoint x: 73, endPoint y: 108, distance: 16.5
click at [62, 104] on div "4 [PERSON_NAME] 12:00 SALON" at bounding box center [51, 105] width 102 height 31
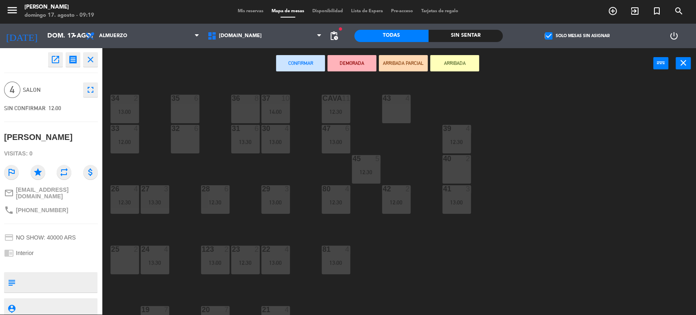
drag, startPoint x: 73, startPoint y: 108, endPoint x: 86, endPoint y: 111, distance: 13.7
click at [174, 113] on div "35 6" at bounding box center [185, 109] width 29 height 29
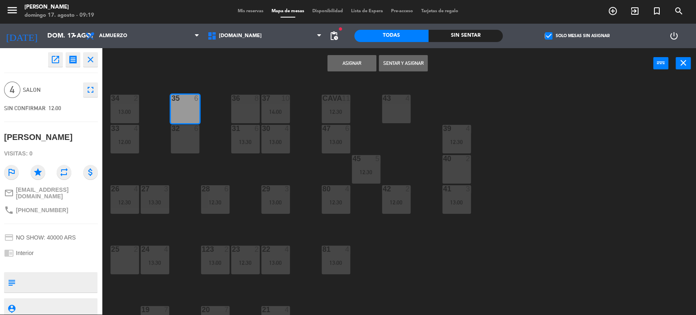
click at [345, 56] on button "Asignar" at bounding box center [351, 63] width 49 height 16
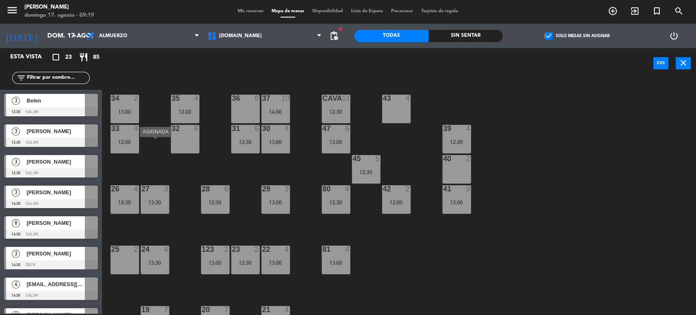
scroll to position [181, 0]
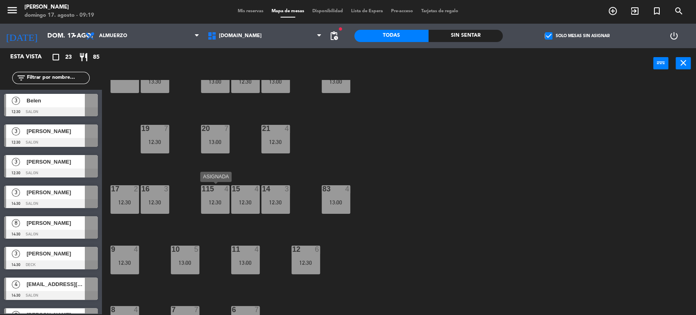
click at [219, 201] on div "12:30" at bounding box center [215, 202] width 29 height 6
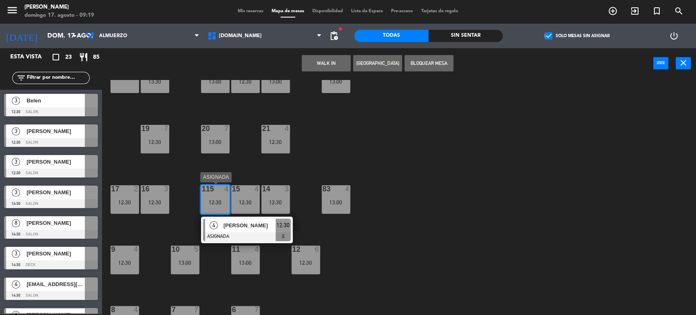
scroll to position [0, 0]
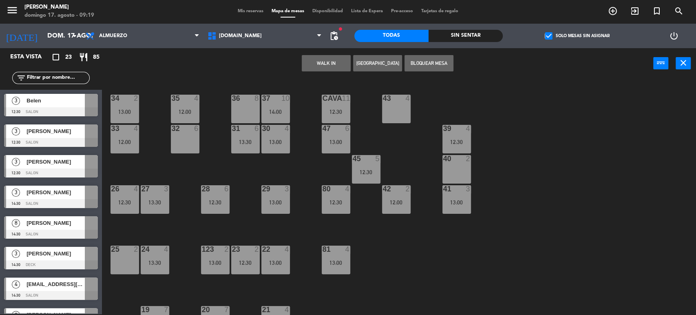
click at [176, 136] on div "32 6" at bounding box center [185, 139] width 29 height 29
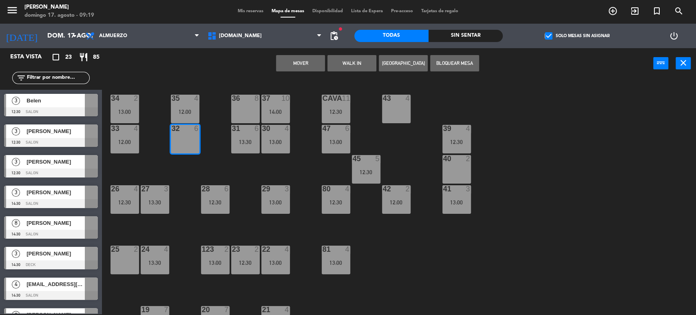
click at [290, 55] on button "Mover" at bounding box center [300, 63] width 49 height 16
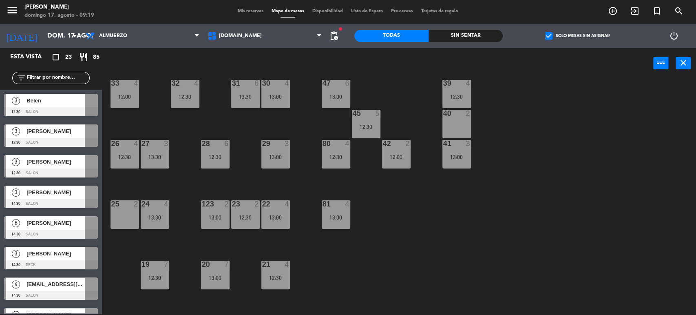
scroll to position [181, 0]
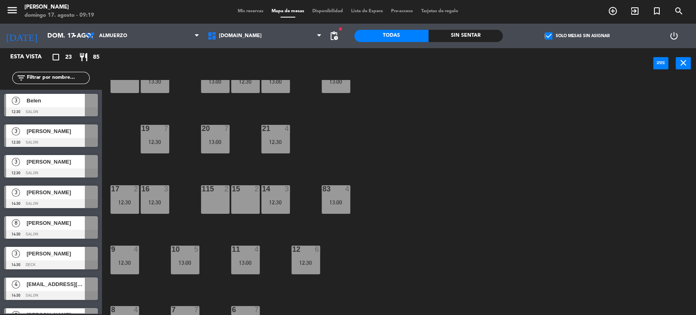
click at [36, 132] on span "[PERSON_NAME]" at bounding box center [56, 131] width 58 height 9
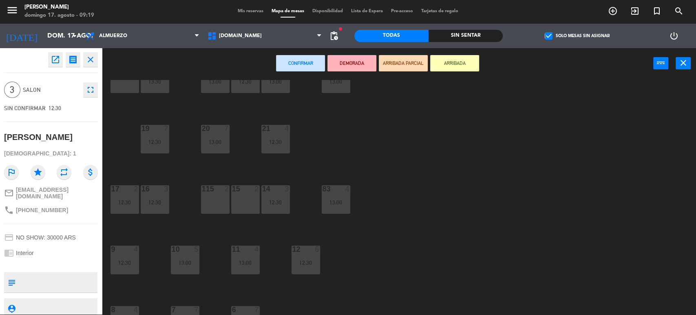
click at [225, 198] on div "115 2" at bounding box center [215, 199] width 29 height 29
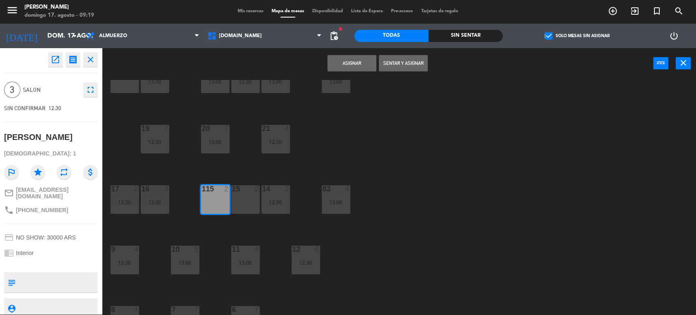
click at [238, 198] on div "15 2" at bounding box center [245, 199] width 29 height 29
click at [346, 64] on button "Asignar" at bounding box center [351, 63] width 49 height 16
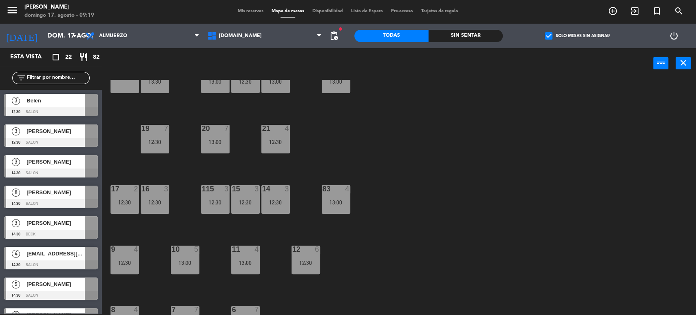
scroll to position [260, 0]
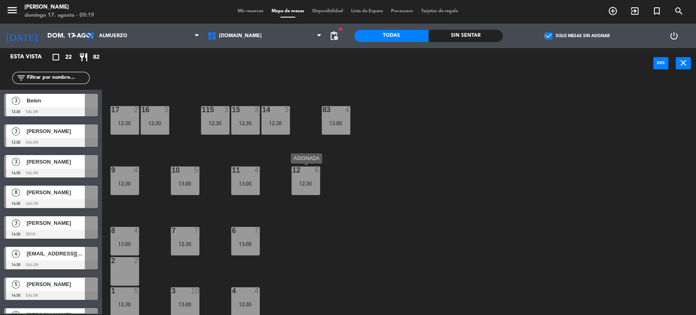
click at [304, 174] on div "12 6 12:30" at bounding box center [306, 180] width 29 height 29
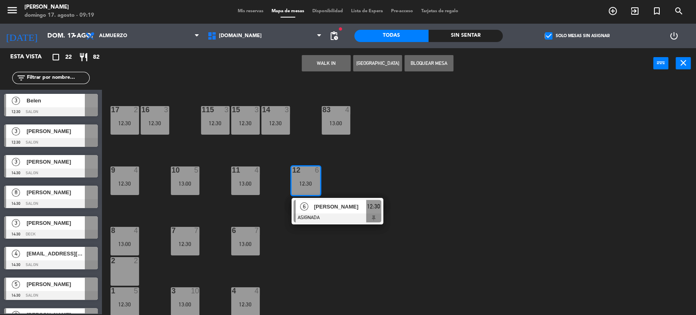
drag, startPoint x: 371, startPoint y: 157, endPoint x: 338, endPoint y: 168, distance: 34.7
click at [371, 157] on div "34 2 13:00 35 4 12:00 36 8 43 4 37 10 14:00 CAVA 11 12:30 33 4 12:00 32 4 12:30…" at bounding box center [402, 197] width 587 height 235
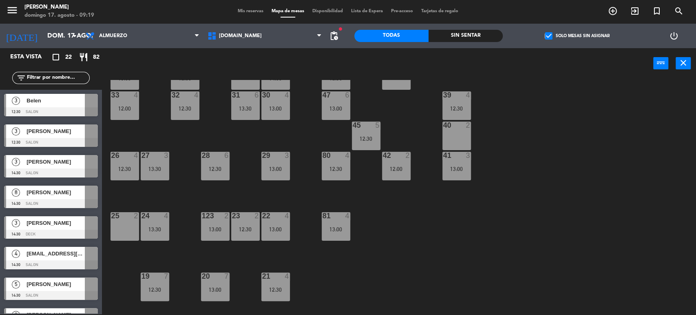
scroll to position [0, 0]
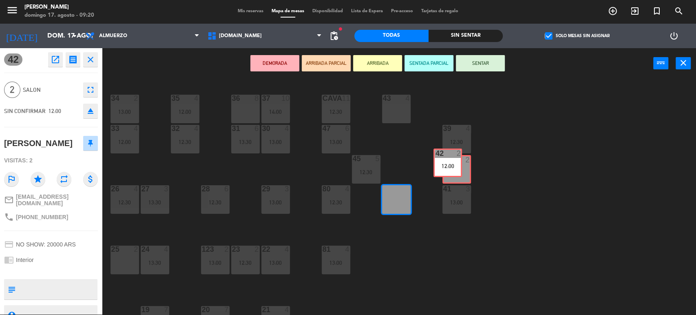
drag, startPoint x: 398, startPoint y: 203, endPoint x: 451, endPoint y: 167, distance: 63.9
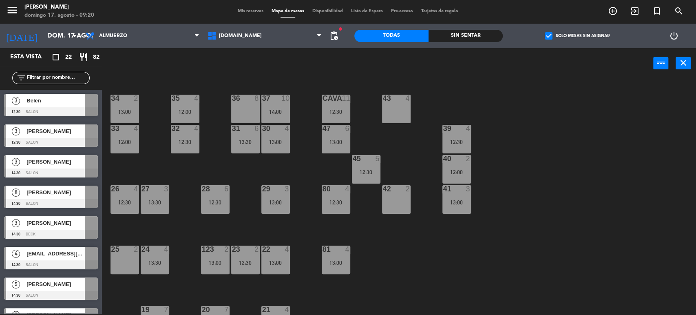
click at [480, 167] on div "34 2 13:00 35 4 12:00 36 8 43 4 37 10 14:00 CAVA 11 12:30 33 4 12:00 32 4 12:30…" at bounding box center [402, 197] width 587 height 235
click at [468, 164] on div "40 2 12:00" at bounding box center [456, 169] width 29 height 29
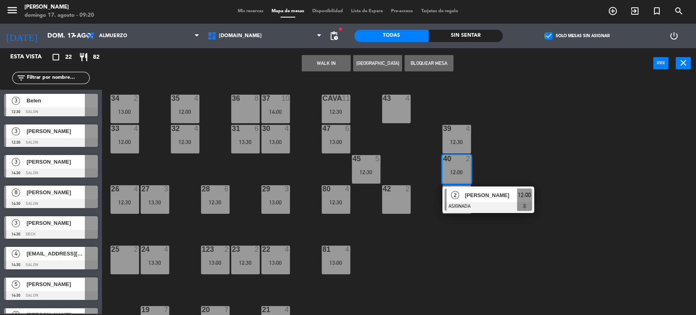
click at [111, 254] on div "25 2" at bounding box center [125, 259] width 29 height 29
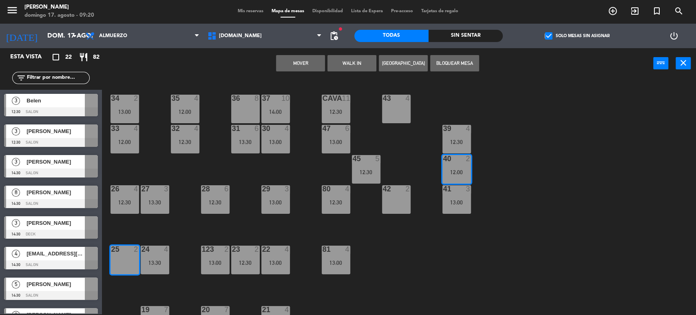
click at [316, 66] on button "Mover" at bounding box center [300, 63] width 49 height 16
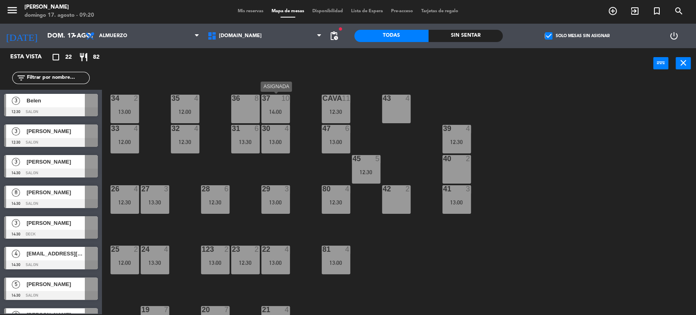
click at [269, 113] on div "14:00" at bounding box center [275, 112] width 29 height 6
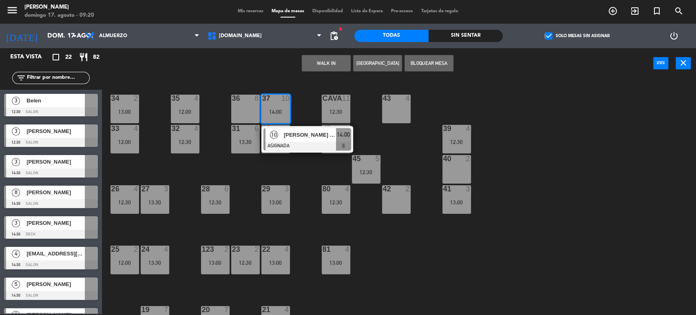
click at [305, 97] on div "34 2 13:00 35 4 12:00 36 8 43 4 37 10 14:00 10 [PERSON_NAME] mf ASIGNADA 14:00 …" at bounding box center [402, 197] width 587 height 235
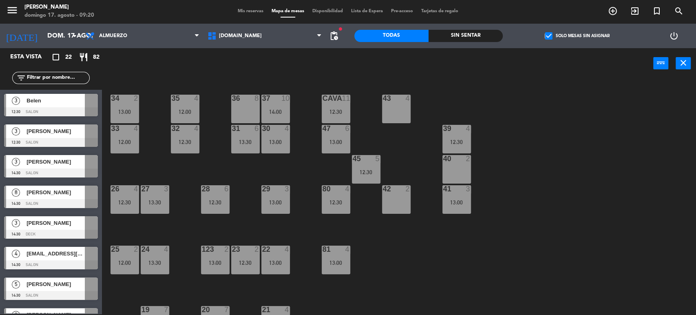
click at [397, 150] on div "34 2 13:00 35 4 12:00 36 8 43 4 37 10 14:00 CAVA 11 12:30 33 4 12:00 32 4 12:30…" at bounding box center [402, 197] width 587 height 235
click at [405, 143] on div "34 2 13:00 35 4 12:00 36 8 43 4 37 10 14:00 CAVA 11 12:30 33 4 12:00 32 4 12:30…" at bounding box center [402, 197] width 587 height 235
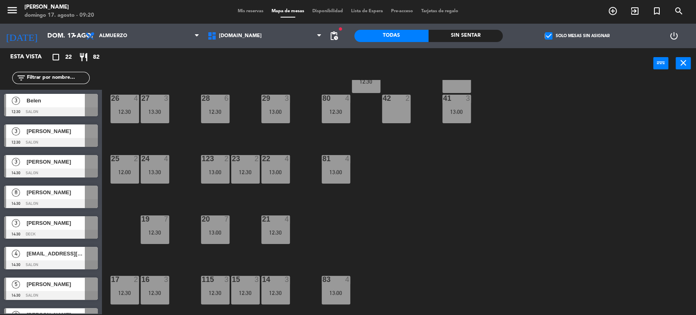
scroll to position [136, 0]
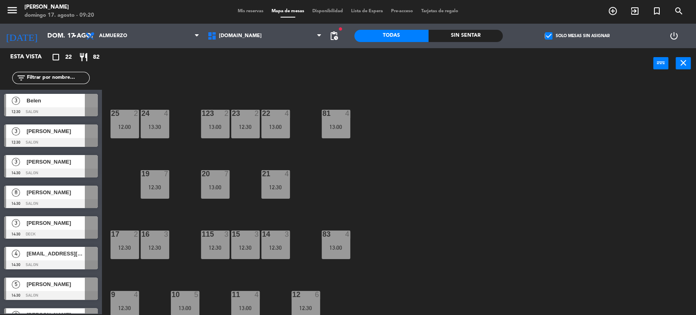
click at [220, 182] on div "20 7 13:00" at bounding box center [215, 184] width 29 height 29
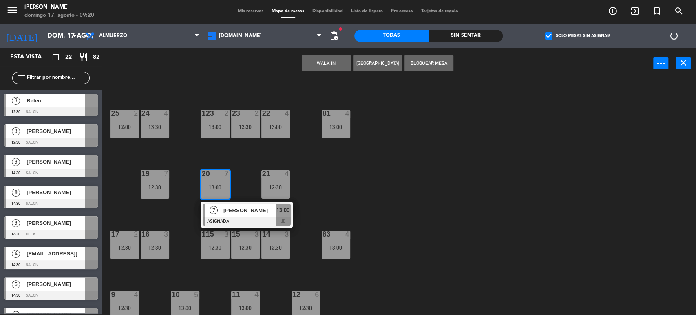
click at [238, 165] on div "34 2 13:00 35 4 12:00 36 8 43 4 37 10 14:00 CAVA 11 12:30 33 4 12:00 32 4 12:30…" at bounding box center [402, 197] width 587 height 235
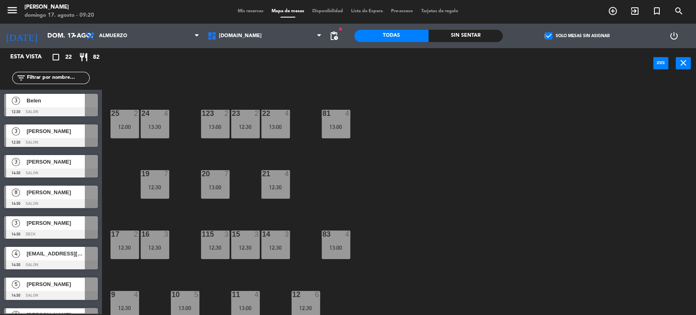
scroll to position [260, 0]
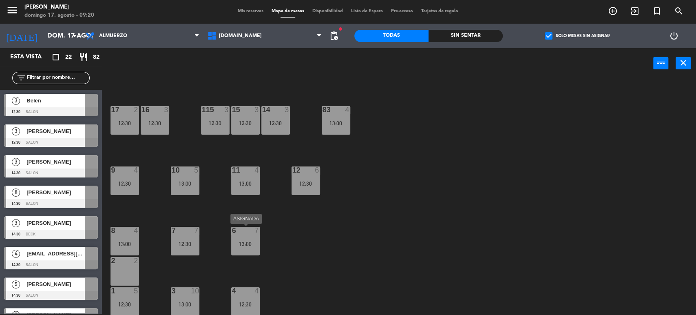
click at [263, 232] on div "7" at bounding box center [258, 230] width 13 height 7
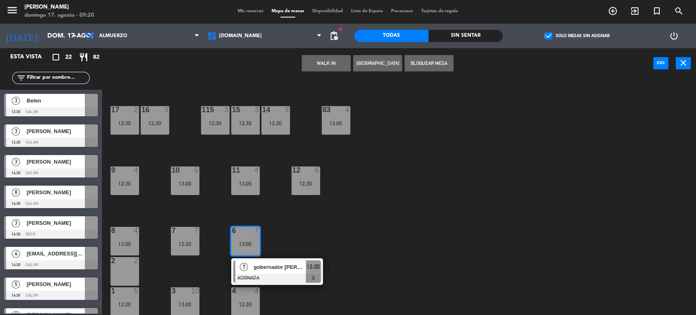
drag, startPoint x: 295, startPoint y: 228, endPoint x: 245, endPoint y: 234, distance: 51.0
click at [296, 228] on div "34 2 13:00 35 4 12:00 36 8 43 4 37 10 14:00 CAVA 11 12:30 33 4 12:00 32 4 12:30…" at bounding box center [402, 197] width 587 height 235
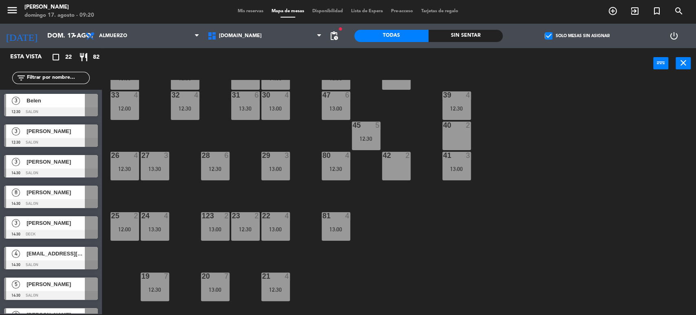
scroll to position [0, 0]
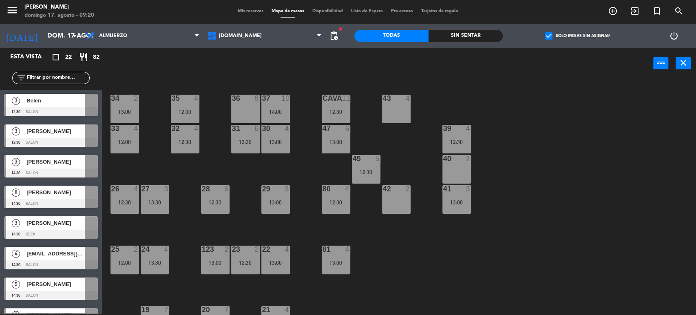
click at [628, 229] on div "34 2 13:00 35 4 12:00 36 8 43 4 37 10 14:00 CAVA 11 12:30 33 4 12:00 32 4 12:30…" at bounding box center [402, 197] width 587 height 235
click at [247, 9] on span "Mis reservas" at bounding box center [251, 11] width 34 height 4
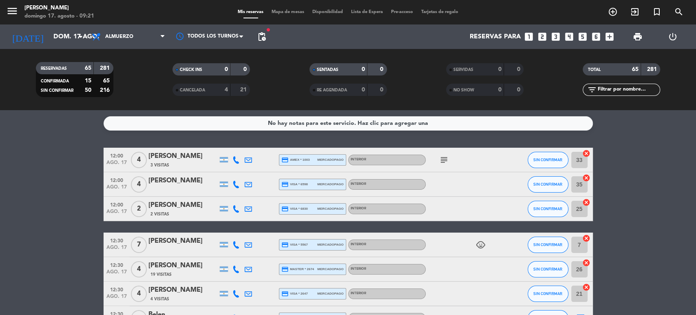
click at [290, 10] on span "Mapa de mesas" at bounding box center [288, 12] width 41 height 4
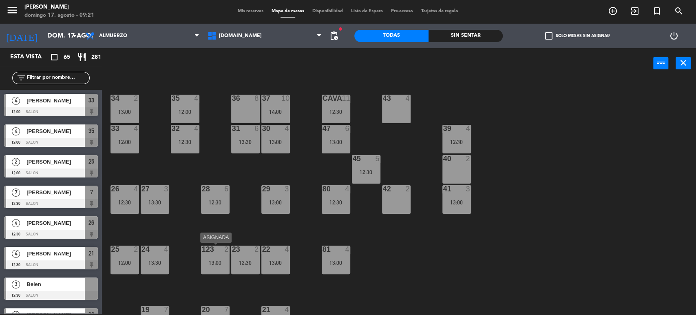
click at [217, 262] on div "13:00" at bounding box center [215, 263] width 29 height 6
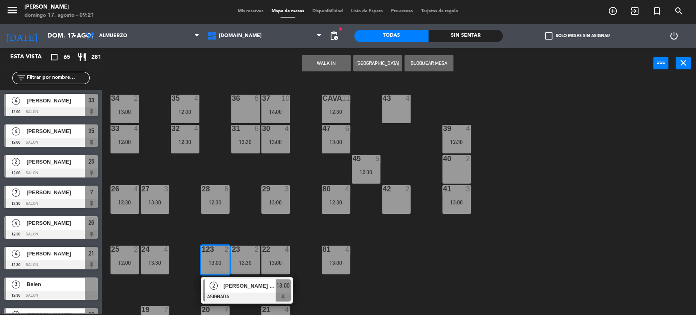
drag, startPoint x: 395, startPoint y: 195, endPoint x: 392, endPoint y: 188, distance: 7.5
click at [395, 196] on div "42 2" at bounding box center [396, 199] width 29 height 29
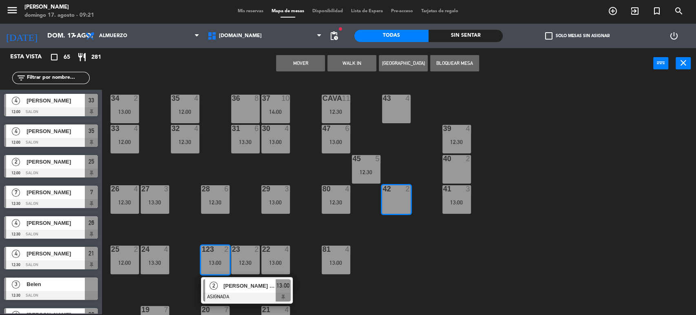
click at [301, 60] on button "Mover" at bounding box center [300, 63] width 49 height 16
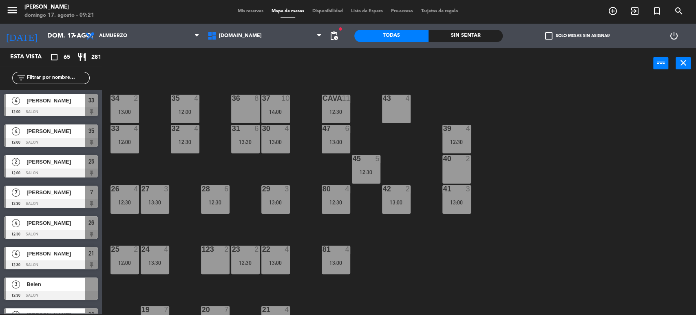
click at [238, 267] on div "23 2 12:30" at bounding box center [245, 259] width 29 height 29
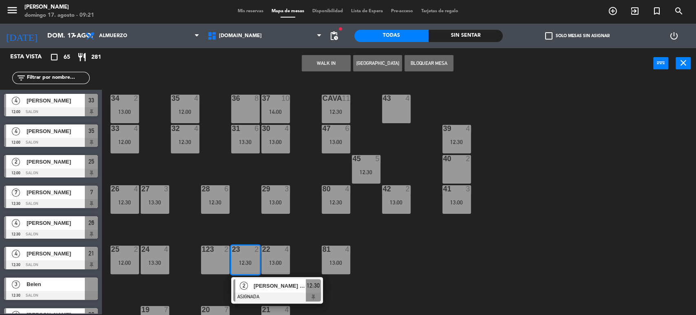
click at [398, 109] on div "43 4" at bounding box center [396, 109] width 29 height 29
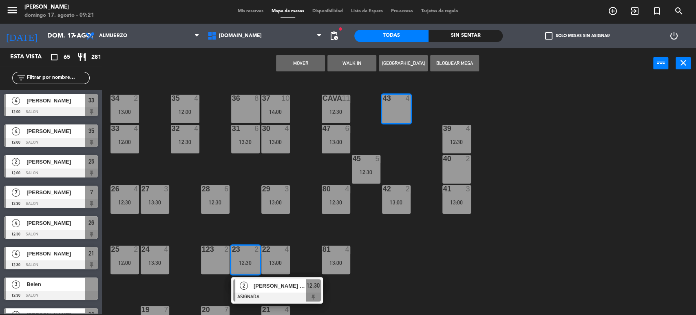
click at [303, 62] on button "Mover" at bounding box center [300, 63] width 49 height 16
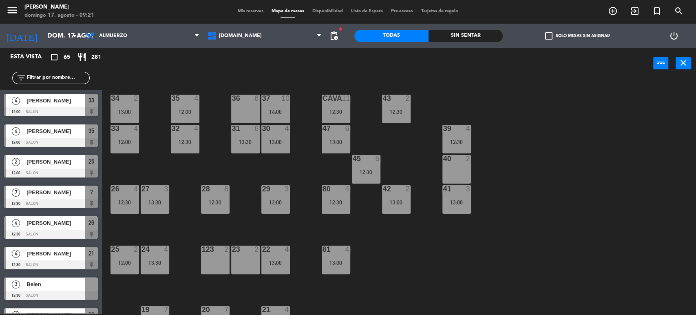
scroll to position [91, 0]
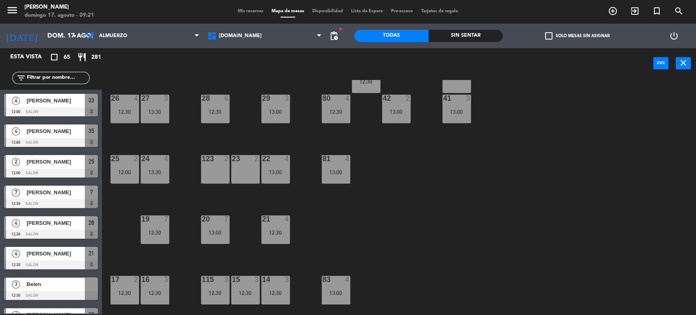
click at [545, 32] on span "check_box_outline_blank" at bounding box center [548, 35] width 7 height 7
click at [577, 36] on input "check_box_outline_blank Solo mesas sin asignar" at bounding box center [577, 36] width 0 height 0
click at [44, 108] on div at bounding box center [51, 111] width 94 height 9
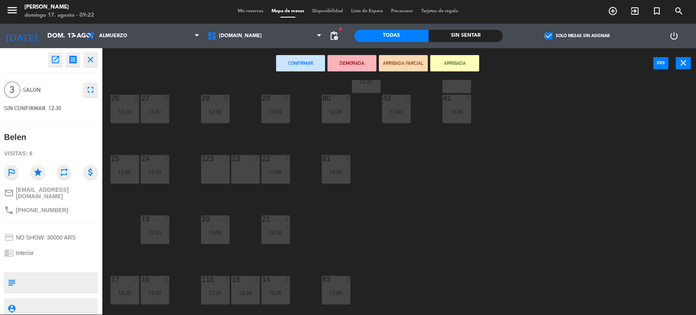
click at [219, 166] on div "123 2" at bounding box center [215, 169] width 29 height 29
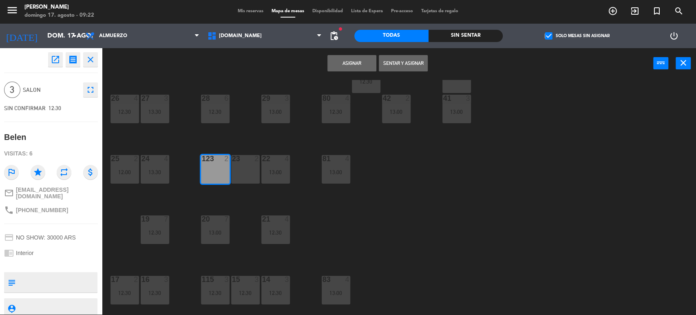
click at [235, 175] on div "23 2" at bounding box center [245, 169] width 29 height 29
click at [349, 53] on div "Asignar Sentar y Asignar power_input close" at bounding box center [377, 63] width 551 height 31
click at [349, 59] on button "Asignar" at bounding box center [351, 63] width 49 height 16
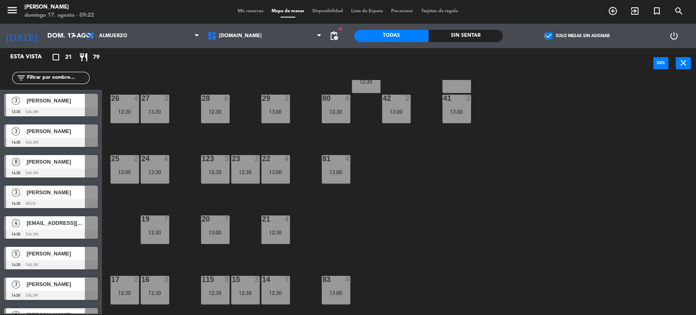
scroll to position [0, 0]
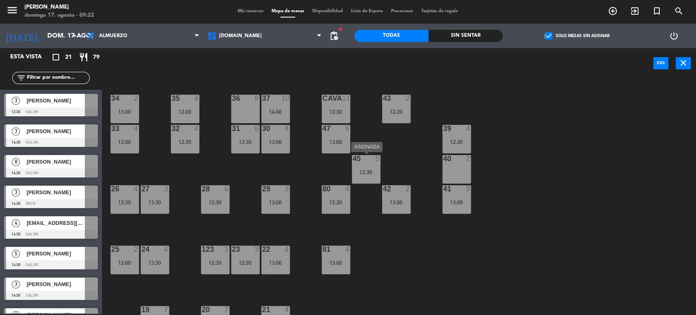
click at [353, 162] on div "45" at bounding box center [353, 158] width 0 height 7
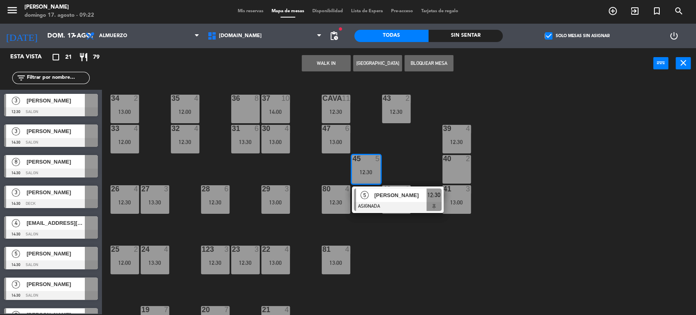
click at [367, 134] on div "34 2 13:00 35 4 12:00 36 8 43 2 12:30 37 10 14:00 CAVA 11 12:30 33 4 12:00 32 4…" at bounding box center [402, 197] width 587 height 235
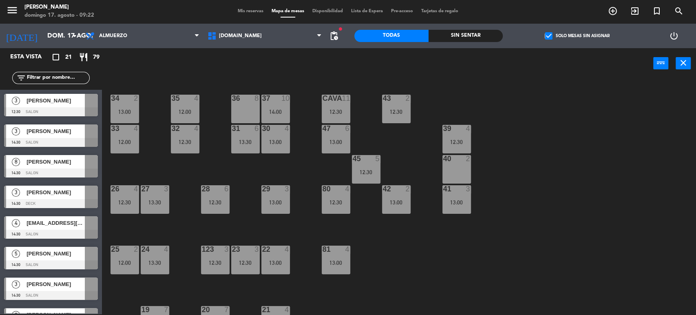
click at [366, 202] on div "34 2 13:00 35 4 12:00 36 8 43 2 12:30 37 10 14:00 CAVA 11 12:30 33 4 12:00 32 4…" at bounding box center [402, 197] width 587 height 235
click at [366, 165] on div "45 5 12:30" at bounding box center [366, 169] width 29 height 29
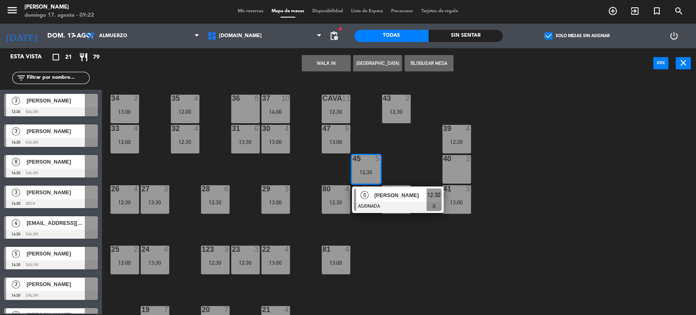
click at [369, 127] on div "34 2 13:00 35 4 12:00 36 8 43 2 12:30 37 10 14:00 CAVA 11 12:30 33 4 12:00 32 4…" at bounding box center [402, 197] width 587 height 235
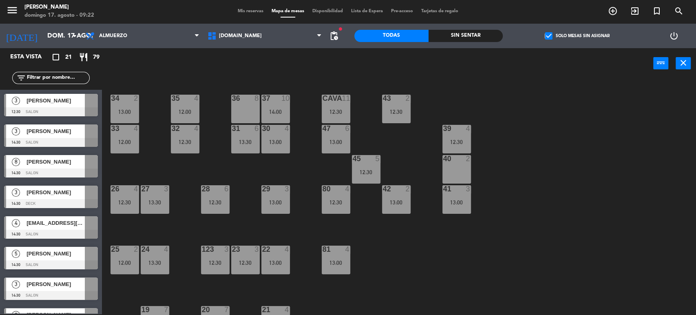
click at [255, 135] on div "31 6 13:30" at bounding box center [245, 139] width 29 height 29
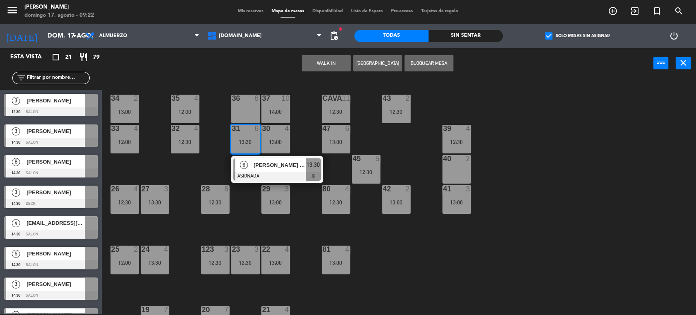
click at [251, 181] on div "6 [PERSON_NAME] TR ASIGNADA 13:30" at bounding box center [277, 169] width 92 height 27
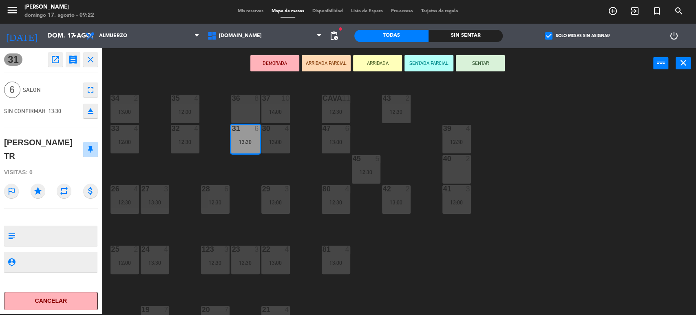
click at [249, 202] on div "34 2 13:00 35 4 12:00 36 8 43 2 12:30 37 10 14:00 CAVA 11 12:30 33 4 12:00 32 4…" at bounding box center [402, 197] width 587 height 235
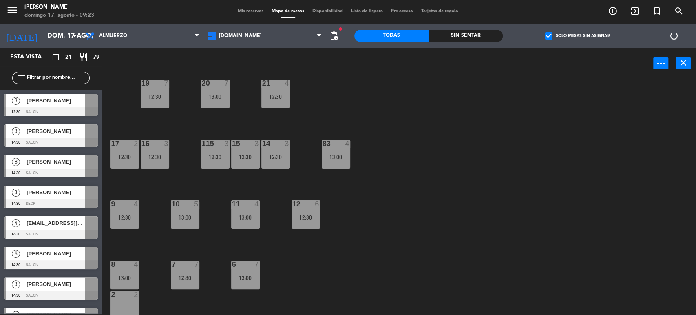
scroll to position [260, 0]
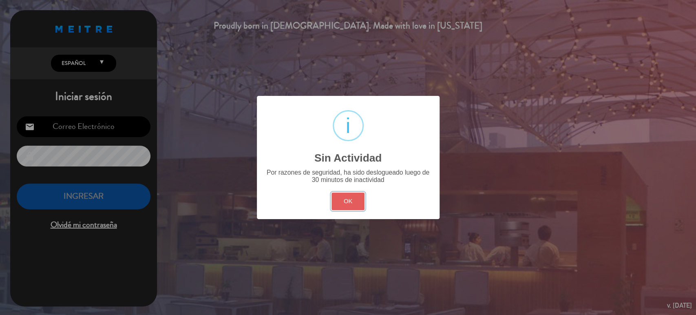
click at [347, 203] on button "OK" at bounding box center [348, 201] width 33 height 18
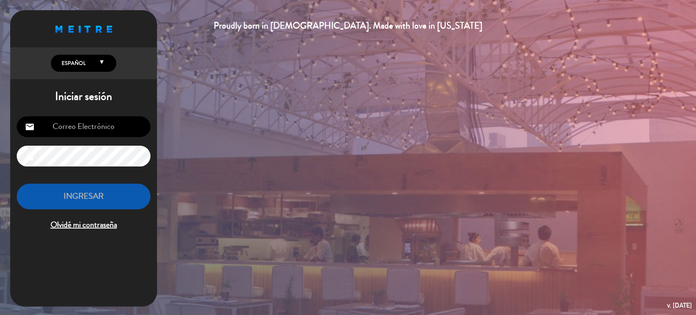
click at [120, 135] on input "email" at bounding box center [84, 126] width 134 height 21
type input "[EMAIL_ADDRESS][DOMAIN_NAME]"
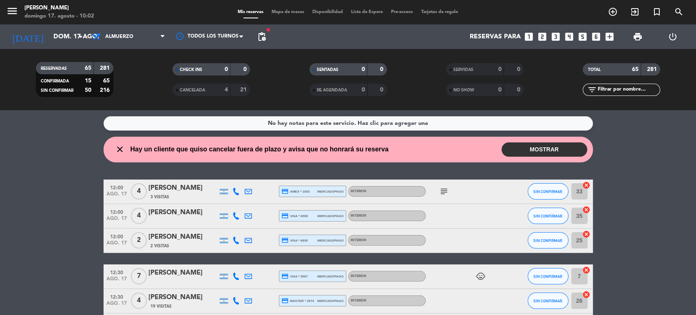
click at [551, 150] on button "MOSTRAR" at bounding box center [545, 149] width 86 height 14
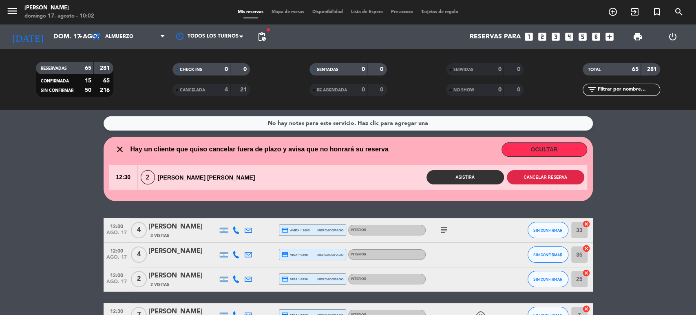
click at [523, 180] on button "Cancelar reserva" at bounding box center [545, 177] width 77 height 14
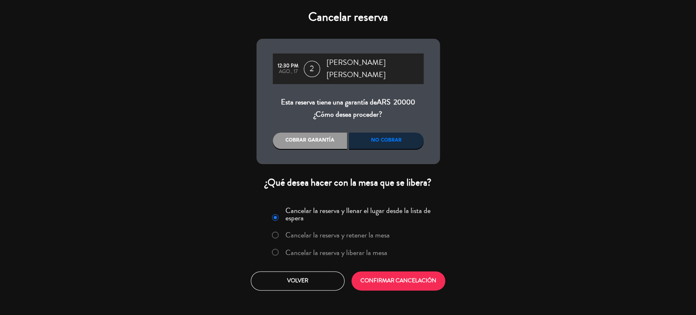
click at [383, 249] on label "Cancelar la reserva y liberar la mesa" at bounding box center [336, 252] width 102 height 7
click at [379, 271] on button "CONFIRMAR CANCELACIÓN" at bounding box center [399, 280] width 94 height 19
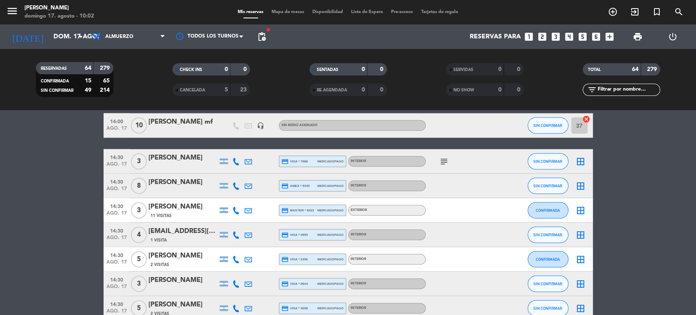
scroll to position [1495, 0]
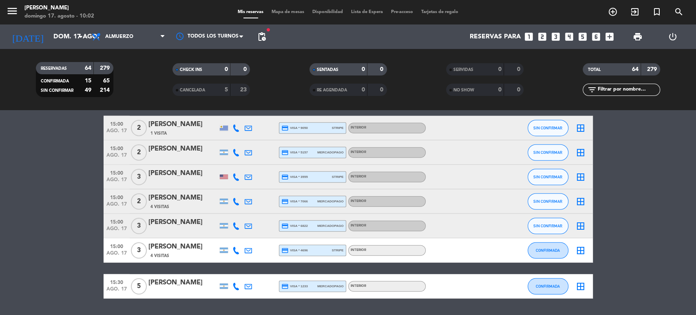
click at [274, 12] on span "Mapa de mesas" at bounding box center [288, 12] width 41 height 4
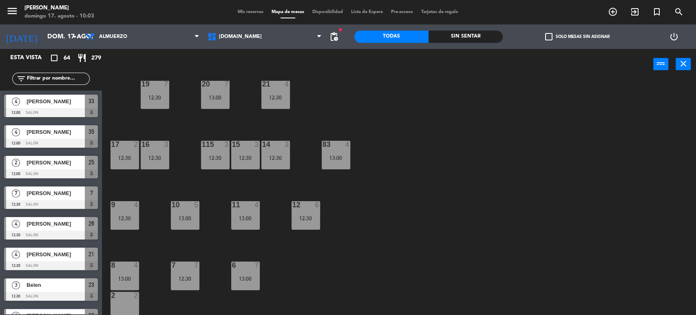
scroll to position [260, 0]
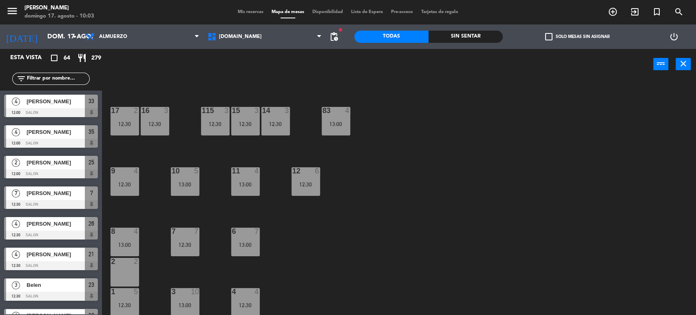
click at [548, 35] on span "check_box_outline_blank" at bounding box center [548, 36] width 7 height 7
click at [577, 37] on input "check_box_outline_blank Solo mesas sin asignar" at bounding box center [577, 37] width 0 height 0
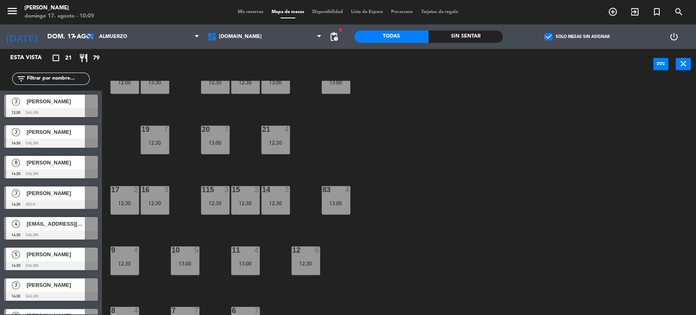
scroll to position [0, 0]
